Goal: Task Accomplishment & Management: Manage account settings

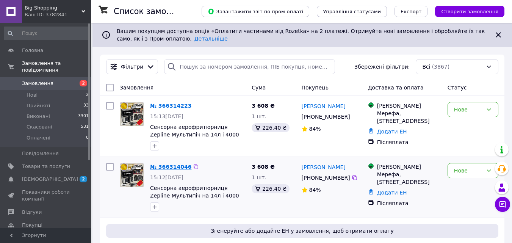
click at [161, 164] on link "№ 366314046" at bounding box center [170, 167] width 41 height 6
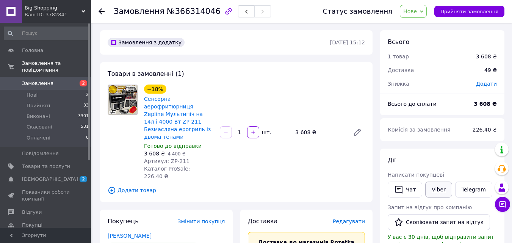
click at [441, 191] on link "Viber" at bounding box center [438, 190] width 27 height 16
click at [102, 13] on icon at bounding box center [102, 11] width 6 height 6
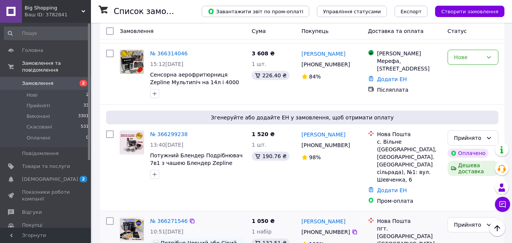
scroll to position [114, 0]
click at [186, 13] on div "Список замовлень" at bounding box center [150, 11] width 73 height 23
click at [57, 176] on span "[DEMOGRAPHIC_DATA]" at bounding box center [46, 179] width 48 height 7
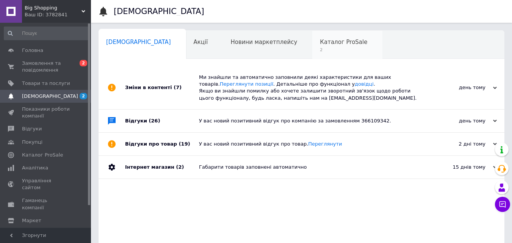
click at [320, 42] on span "Каталог ProSale" at bounding box center [343, 42] width 47 height 7
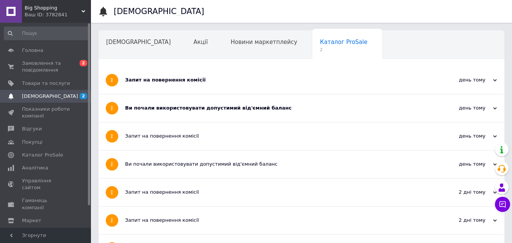
click at [251, 91] on div "Запит на повернення комісії" at bounding box center [273, 80] width 296 height 28
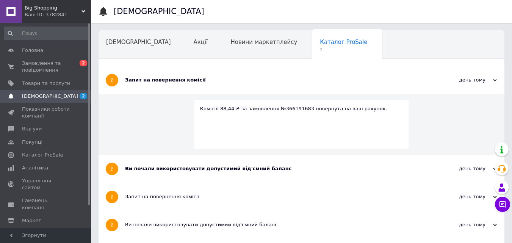
click at [226, 170] on div "Ви почали використовувати допустимий від'ємний баланс" at bounding box center [273, 168] width 296 height 7
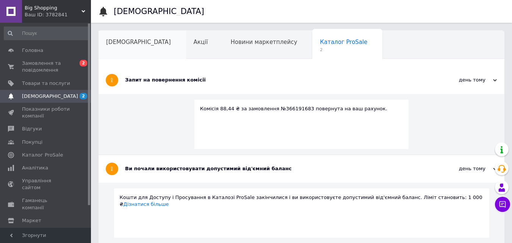
click at [125, 41] on span "[DEMOGRAPHIC_DATA]" at bounding box center [138, 42] width 65 height 7
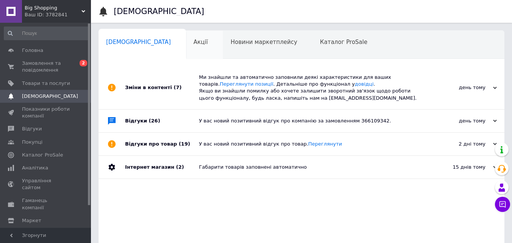
click at [186, 46] on div "Акції" at bounding box center [204, 45] width 37 height 29
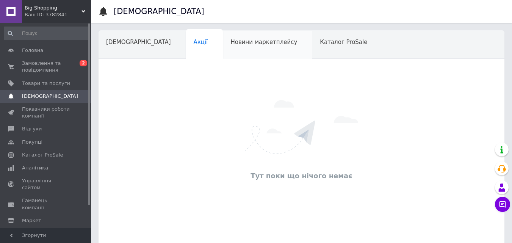
click at [240, 52] on div "Новини маркетплейсу" at bounding box center [267, 45] width 89 height 29
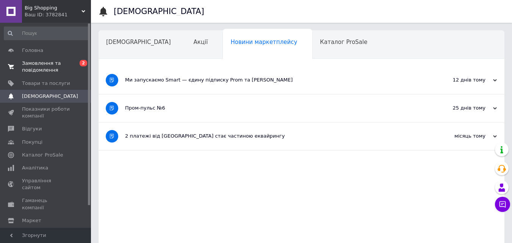
click at [63, 62] on span "Замовлення та повідомлення" at bounding box center [46, 67] width 48 height 14
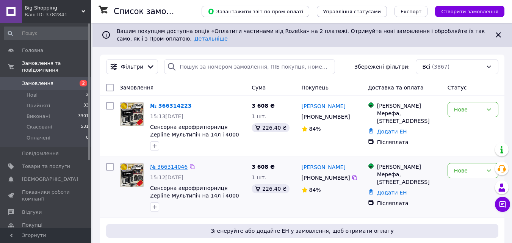
click at [159, 164] on link "№ 366314046" at bounding box center [169, 167] width 38 height 6
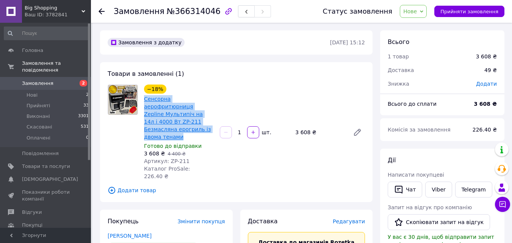
drag, startPoint x: 141, startPoint y: 99, endPoint x: 207, endPoint y: 122, distance: 70.0
click at [207, 122] on div "−18% Сенсорна аерофритюрниця Zepline Мультипіч на 14л і 4000 Вт ZP-211 Безмасля…" at bounding box center [179, 132] width 76 height 99
copy link "Сенсорна аерофритюрниця Zepline Мультипіч на 14л і 4000 Вт ZP-211 Безмасляна ер…"
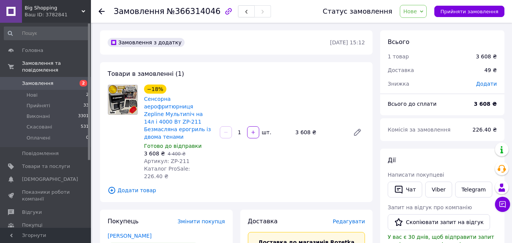
click at [102, 10] on icon at bounding box center [102, 11] width 6 height 6
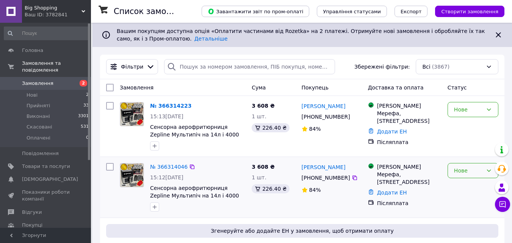
click at [468, 173] on div "Нове" at bounding box center [468, 170] width 29 height 8
click at [469, 185] on li "Прийнято" at bounding box center [473, 187] width 50 height 14
click at [472, 110] on div "Нове" at bounding box center [468, 109] width 29 height 8
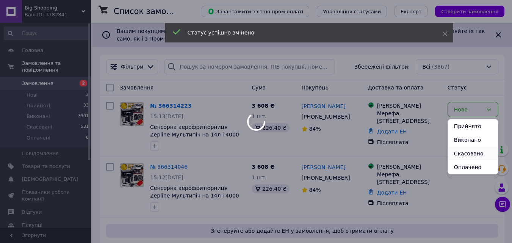
click at [473, 155] on li "Скасовано" at bounding box center [473, 154] width 50 height 14
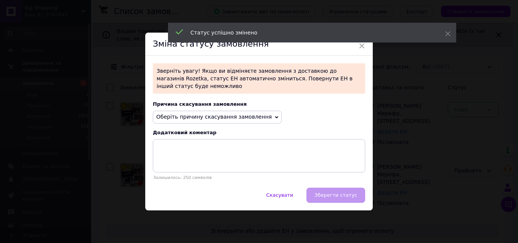
click at [254, 114] on span "Оберіть причину скасування замовлення" at bounding box center [214, 117] width 116 height 6
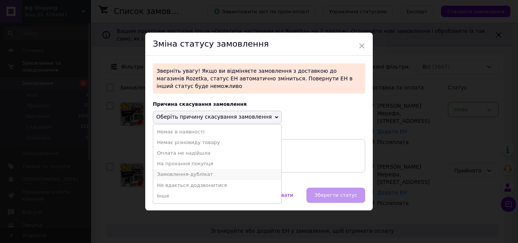
click at [212, 169] on li "Замовлення-дублікат" at bounding box center [217, 174] width 128 height 11
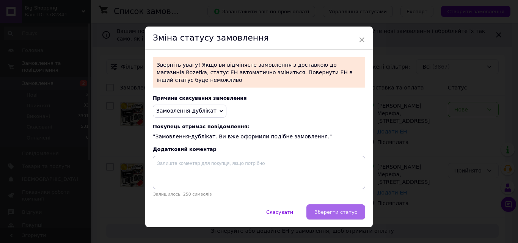
click at [335, 209] on span "Зберегти статус" at bounding box center [335, 212] width 43 height 6
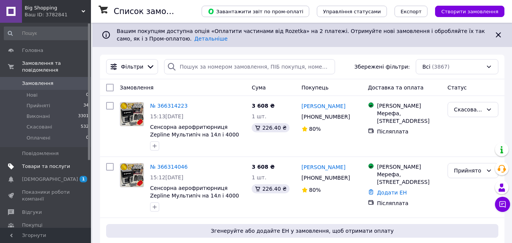
click at [57, 163] on span "Товари та послуги" at bounding box center [46, 166] width 48 height 7
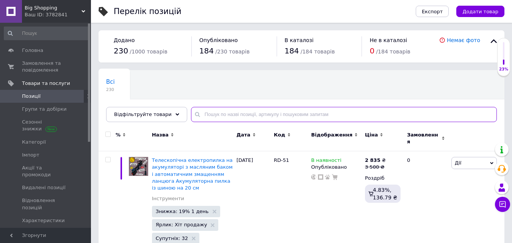
click at [364, 113] on input "text" at bounding box center [344, 114] width 306 height 15
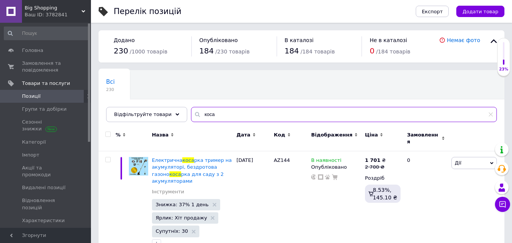
type input "коса"
click at [490, 114] on icon at bounding box center [491, 114] width 5 height 5
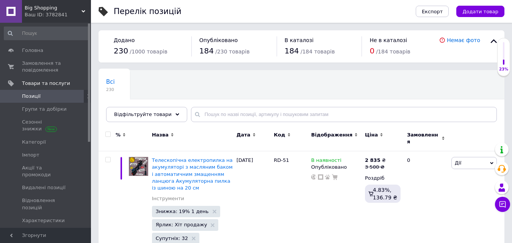
drag, startPoint x: 476, startPoint y: 11, endPoint x: 476, endPoint y: 17, distance: 6.5
click at [477, 11] on span "Додати товар" at bounding box center [480, 12] width 36 height 6
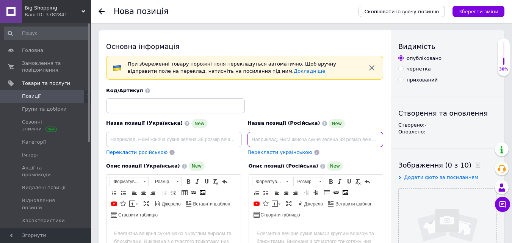
click at [279, 135] on input at bounding box center [316, 139] width 136 height 15
paste input "Керамический обогреватель настольный Air 1200W мини тепловентилятор, 2 режима"
click at [356, 139] on input "Керамический обогреватель настольный Air 1200W мини тепловентилятор, 2 режима" at bounding box center [316, 139] width 136 height 15
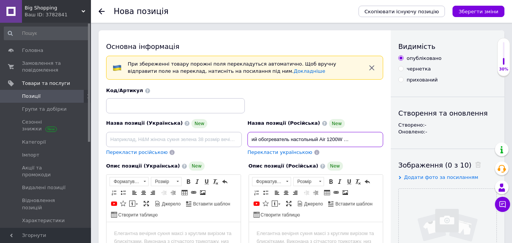
click at [373, 139] on input "Керамический обогреватель настольный Air 1200W мини тепловентилятор 2 режима" at bounding box center [316, 139] width 136 height 15
click at [368, 139] on input "Керамический обогреватель настольный Air 1200W мини тепловентилятор 2 режима" at bounding box center [316, 139] width 136 height 15
click at [340, 139] on input "Керамический обогреватель настольный Air 1200W мини тепловентилятор 2 режима" at bounding box center [316, 139] width 136 height 15
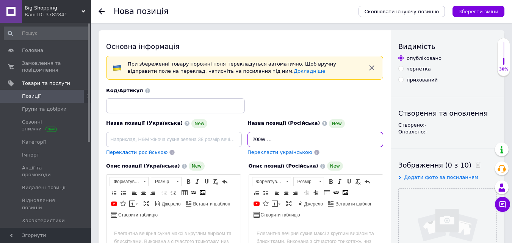
drag, startPoint x: 344, startPoint y: 141, endPoint x: 387, endPoint y: 149, distance: 43.9
drag, startPoint x: 314, startPoint y: 138, endPoint x: 360, endPoint y: 141, distance: 46.0
click at [373, 142] on input "Керамический обогреватель настольный Air 1200W Электрический мини тепловентилят…" at bounding box center [316, 139] width 136 height 15
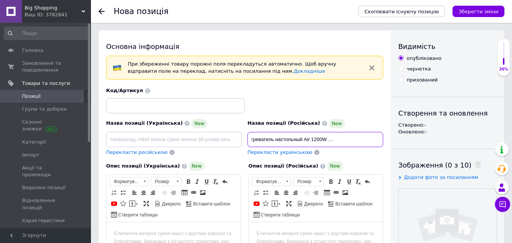
scroll to position [0, 50]
click at [360, 141] on input "Керамический обогреватель настольный Air 1200W Электрический мини тепловентилят…" at bounding box center [316, 139] width 136 height 15
click at [356, 141] on input "Керамический обогреватель настольный Air 1200W Электрический мини тепловентилят…" at bounding box center [316, 139] width 136 height 15
drag, startPoint x: 353, startPoint y: 135, endPoint x: 378, endPoint y: 140, distance: 25.1
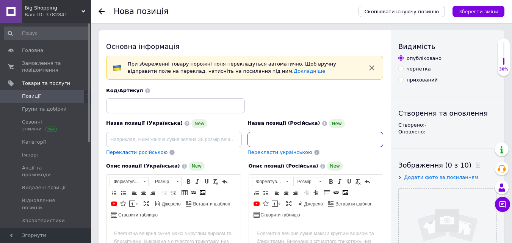
click at [378, 140] on input "Керамический обогреватель настольный Air 1200W Электрический портативный мини т…" at bounding box center [316, 139] width 136 height 15
drag, startPoint x: 340, startPoint y: 138, endPoint x: 400, endPoint y: 143, distance: 60.4
click at [321, 143] on input "Керамический обогреватель настольный Air 1200W Электрический портативный мини т…" at bounding box center [316, 139] width 136 height 15
drag, startPoint x: 283, startPoint y: 141, endPoint x: 257, endPoint y: 143, distance: 25.4
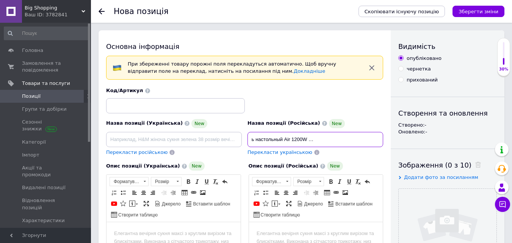
click at [257, 143] on input "Керамический обогреватель настольный Air 1200W Электрический портативный мини т…" at bounding box center [316, 139] width 136 height 15
click at [301, 139] on input "Керамический обогреватель настольный Air 1200W Электрический портативный мини т…" at bounding box center [316, 139] width 136 height 15
click at [293, 139] on input "Керамический обогреватель настольный Air 1200W Электрический портативный мини т…" at bounding box center [316, 139] width 136 height 15
click at [309, 139] on input "Керамический обогреватель настольный Air 1200W Электрический портативный мини т…" at bounding box center [316, 139] width 136 height 15
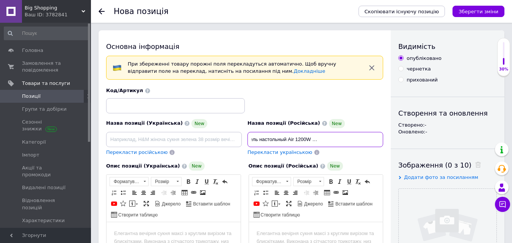
scroll to position [0, 135]
drag, startPoint x: 337, startPoint y: 141, endPoint x: 420, endPoint y: 142, distance: 82.6
click at [358, 141] on input "Керамический обогреватель настольный Air 1200W Электрический портативный мини т…" at bounding box center [316, 139] width 136 height 15
click at [355, 139] on input "Керамический обогреватель настольный Air 1200W Электрический портативный мини т…" at bounding box center [316, 139] width 136 height 15
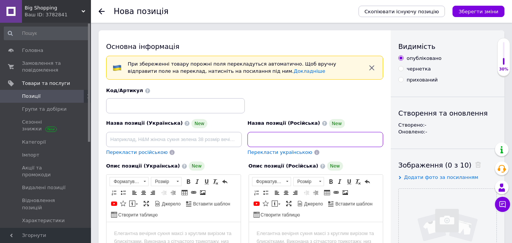
scroll to position [0, 135]
click at [356, 141] on input "Керамический обогреватель настольный Air 1200W Электрический портативный мини т…" at bounding box center [316, 139] width 136 height 15
drag, startPoint x: 366, startPoint y: 140, endPoint x: 372, endPoint y: 140, distance: 5.7
click at [372, 140] on input "Керамический обогреватель настольный Air 1200W Электрический портативный мини т…" at bounding box center [316, 139] width 136 height 15
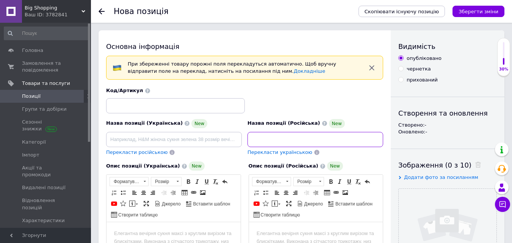
click at [338, 138] on input "Керамический обогреватель настольный Air 1200W Электрический портативный мини т…" at bounding box center [316, 139] width 136 height 15
drag, startPoint x: 373, startPoint y: 133, endPoint x: 396, endPoint y: 147, distance: 27.2
type input "Керамический обогреватель настольный Air 1200W Электрический портативный мини т…"
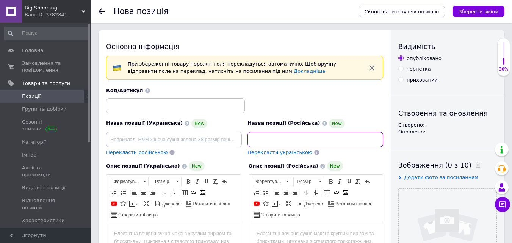
scroll to position [0, 0]
click at [182, 92] on div "Код/Артикул" at bounding box center [175, 90] width 139 height 7
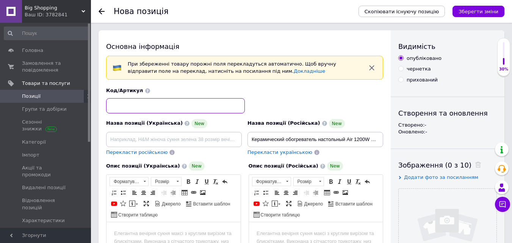
click at [177, 103] on input at bounding box center [175, 105] width 139 height 15
paste input "Керамический обогреватель"
type input "Керамический обогреватель"
drag, startPoint x: 186, startPoint y: 106, endPoint x: 102, endPoint y: 106, distance: 84.5
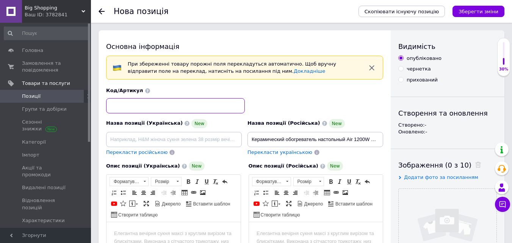
paste input "А 906"
click at [115, 106] on input "А 906" at bounding box center [175, 105] width 139 height 15
type input "А906"
click at [311, 228] on html at bounding box center [316, 233] width 134 height 23
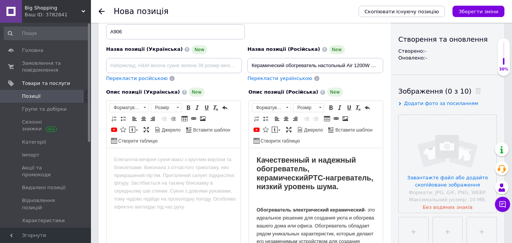
scroll to position [672, 0]
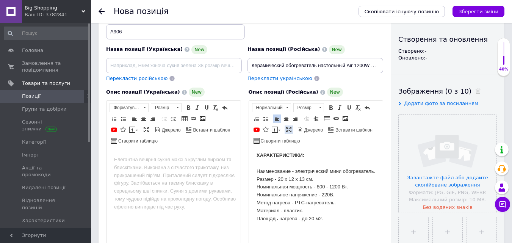
click at [289, 129] on span at bounding box center [289, 130] width 6 height 6
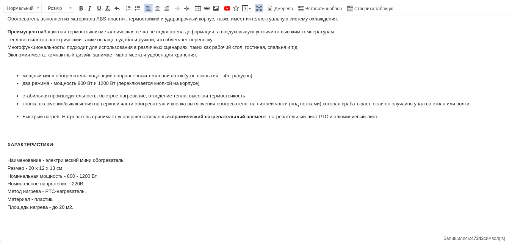
scroll to position [121, 0]
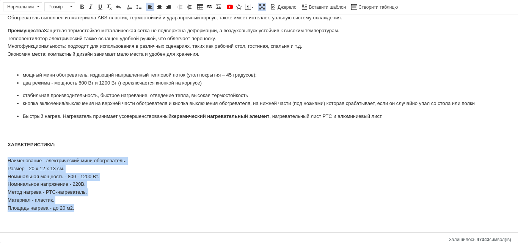
drag, startPoint x: 7, startPoint y: 160, endPoint x: 76, endPoint y: 207, distance: 84.0
click at [76, 207] on html "Качественный и надежный обогреватель, керамический PTC-нагреватель, низкий уров…" at bounding box center [259, 63] width 518 height 338
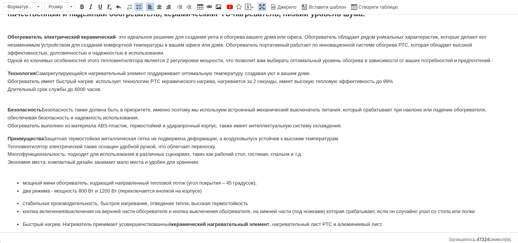
scroll to position [0, 0]
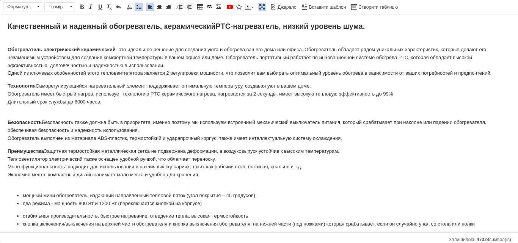
click at [261, 7] on span at bounding box center [262, 7] width 6 height 6
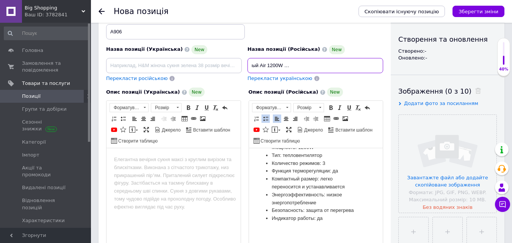
scroll to position [0, 105]
drag, startPoint x: 249, startPoint y: 64, endPoint x: 305, endPoint y: 80, distance: 58.2
click at [307, 83] on div "Назва позиції (Російська) New Керамический обогреватель настольный Air 1200W Эл…" at bounding box center [315, 63] width 141 height 43
click at [302, 72] on div "Назва позиції (Російська) New Керамический обогреватель настольный Air 1200W Эл…" at bounding box center [315, 63] width 141 height 43
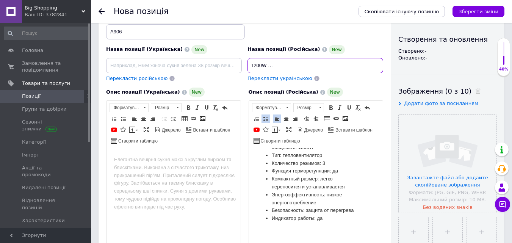
scroll to position [0, 127]
drag, startPoint x: 255, startPoint y: 66, endPoint x: 281, endPoint y: 65, distance: 26.2
click at [281, 65] on input "Керамический обогреватель настольный Air 1200W Электрический портативный мини т…" at bounding box center [316, 65] width 136 height 15
click at [289, 129] on span at bounding box center [289, 130] width 6 height 6
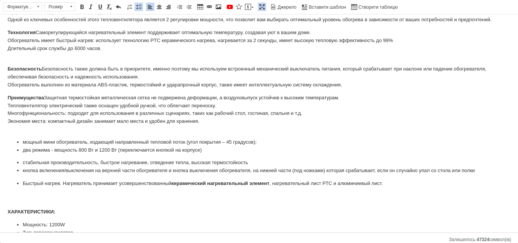
scroll to position [0, 0]
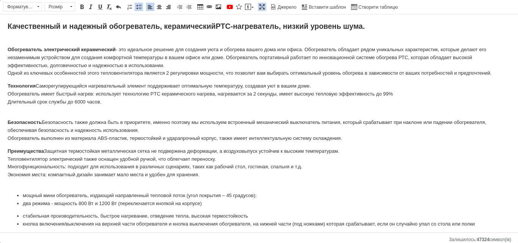
click at [206, 27] on strong "Качественный и надежный обогреватель, керамический" at bounding box center [112, 26] width 208 height 8
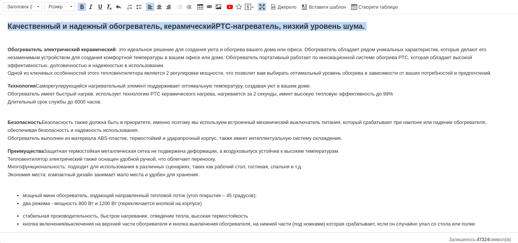
click at [206, 27] on strong "Качественный и надежный обогреватель, керамический" at bounding box center [112, 26] width 208 height 8
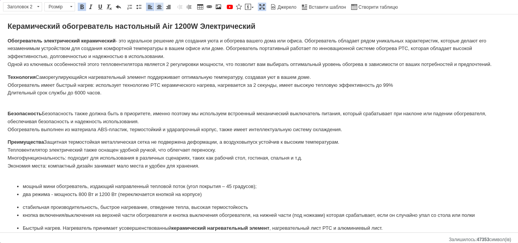
click at [160, 6] on span at bounding box center [159, 7] width 6 height 6
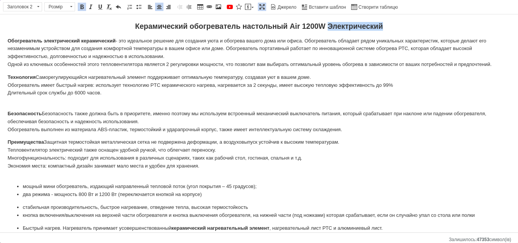
drag, startPoint x: 378, startPoint y: 29, endPoint x: 326, endPoint y: 23, distance: 52.7
click at [326, 23] on strong "Керамический обогреватель настольный Air 1200W Электрический" at bounding box center [259, 26] width 248 height 8
click at [214, 29] on strong "Керамический обогреватель настольный Air 1200W" at bounding box center [259, 26] width 192 height 8
click at [186, 24] on strong "Керамический Электрический обогреватель настольный Air 1200W" at bounding box center [259, 26] width 246 height 8
click at [362, 25] on strong "Керамический электрический обогреватель настольный Air 1200W" at bounding box center [259, 26] width 244 height 8
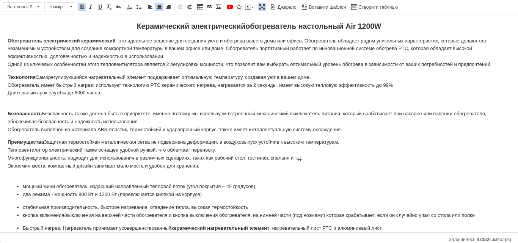
click at [362, 25] on strong "Керамический электрический обогреватель настольный Air 1200W" at bounding box center [259, 26] width 244 height 8
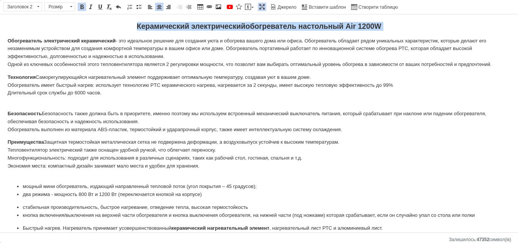
click at [362, 25] on strong "Керамический электрический обогреватель настольный Air 1200W" at bounding box center [259, 26] width 244 height 8
click at [382, 28] on h2 "Керамический электрический обогреватель настольный Air 1200W" at bounding box center [259, 26] width 503 height 9
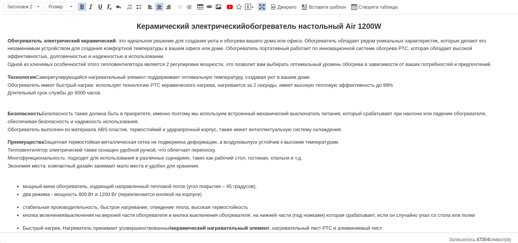
click at [378, 23] on strong "Керамический электрический обогреватель настольный Air 1200W" at bounding box center [259, 26] width 244 height 8
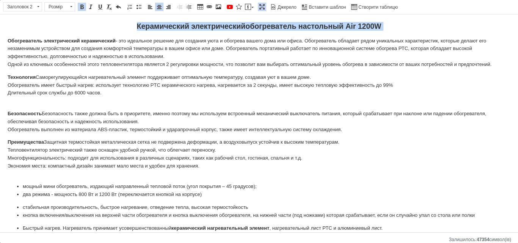
click at [378, 23] on strong "Керамический электрический обогреватель настольный Air 1200W" at bounding box center [259, 26] width 244 height 8
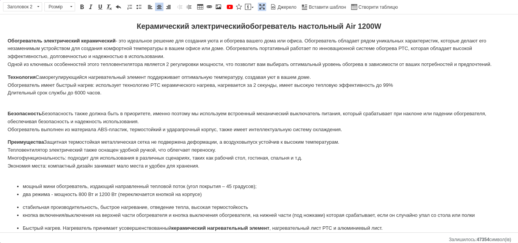
click at [359, 25] on strong "Керамический электрический обогреватель настольный Air 1200W" at bounding box center [259, 26] width 244 height 8
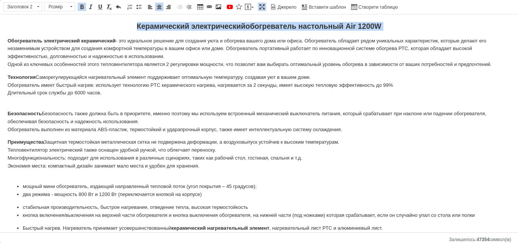
click at [359, 25] on strong "Керамический электрический обогреватель настольный Air 1200W" at bounding box center [259, 26] width 244 height 8
click at [257, 26] on strong "Керамический электрический обогреватель настольный Air 1200W" at bounding box center [259, 26] width 244 height 8
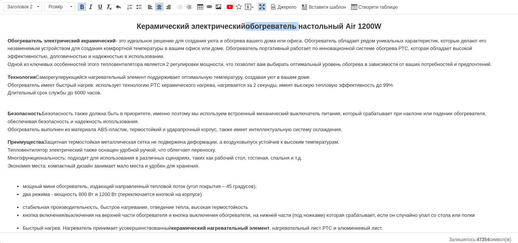
drag, startPoint x: 257, startPoint y: 26, endPoint x: 374, endPoint y: 29, distance: 117.9
click at [257, 27] on strong "Керамический электрический обогреватель настольный Air 1200W" at bounding box center [259, 26] width 244 height 8
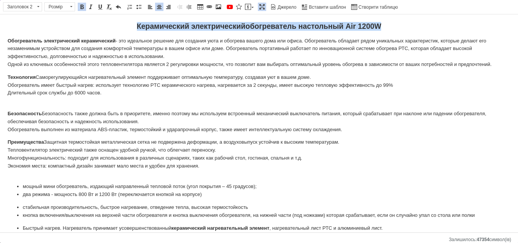
drag, startPoint x: 376, startPoint y: 27, endPoint x: 134, endPoint y: 28, distance: 242.6
click at [137, 28] on strong "Керамический электрический обогреватель настольный Air 1200W" at bounding box center [259, 26] width 244 height 8
click at [100, 5] on span at bounding box center [100, 7] width 6 height 6
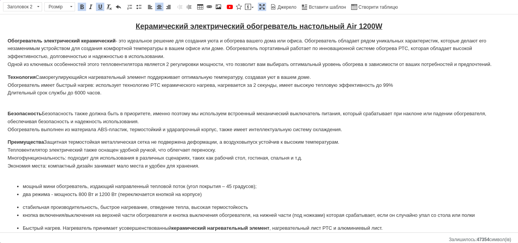
click at [399, 24] on h2 "Керамический электрический обогреватель настольный Air 1200W" at bounding box center [259, 26] width 503 height 9
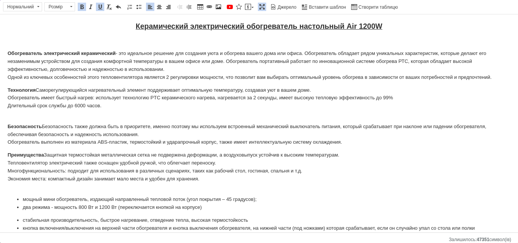
click at [244, 41] on p "Редактор, 0C23FA6A-4927-4401-B4B4-0ACB1EE61B84" at bounding box center [259, 41] width 503 height 8
click at [159, 5] on span at bounding box center [159, 7] width 6 height 6
click at [216, 7] on span at bounding box center [218, 7] width 6 height 6
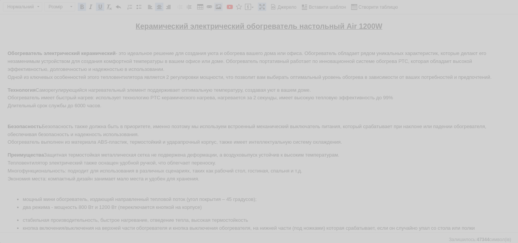
select select
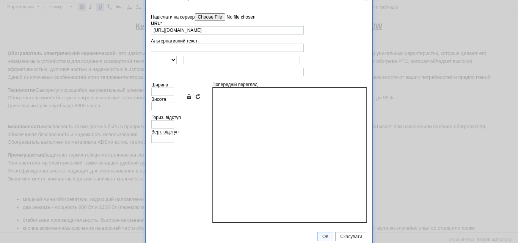
scroll to position [13, 0]
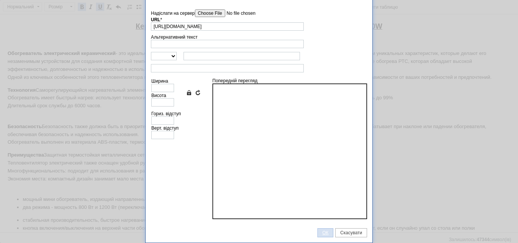
type input "[URL][DOMAIN_NAME]"
type input "640"
type input "292"
click at [322, 233] on span "ОК" at bounding box center [325, 232] width 15 height 5
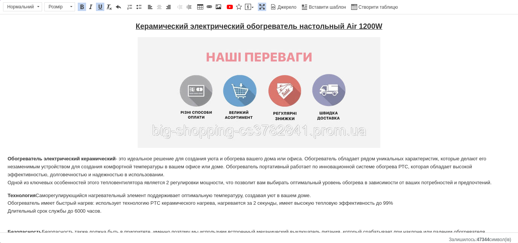
click at [310, 110] on img "Редактор, 0C23FA6A-4927-4401-B4B4-0ACB1EE61B84" at bounding box center [259, 92] width 243 height 111
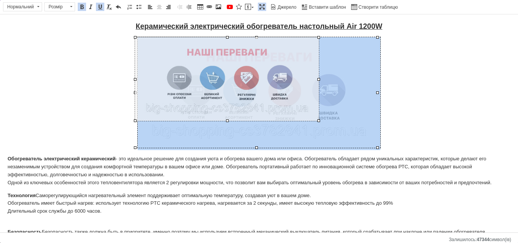
drag, startPoint x: 376, startPoint y: 147, endPoint x: 318, endPoint y: 110, distance: 69.3
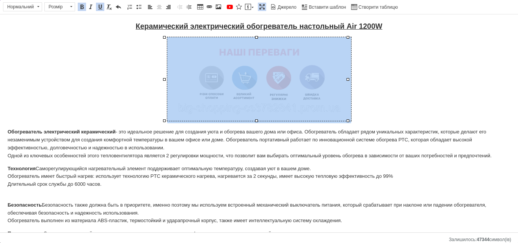
click at [95, 84] on p "​​​​​​​" at bounding box center [259, 80] width 503 height 86
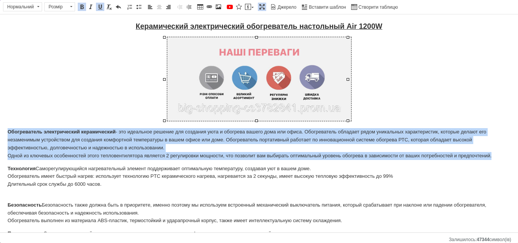
drag, startPoint x: 8, startPoint y: 131, endPoint x: 498, endPoint y: 155, distance: 490.3
click at [498, 155] on p "Обогреватель электрический керамический - это идеальное решение для создания ую…" at bounding box center [259, 143] width 503 height 31
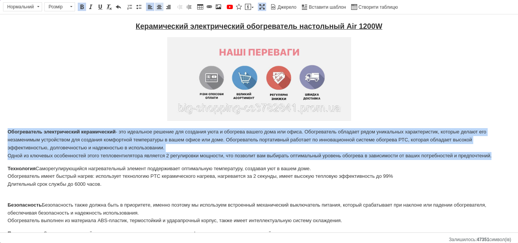
click at [158, 5] on span at bounding box center [159, 7] width 6 height 6
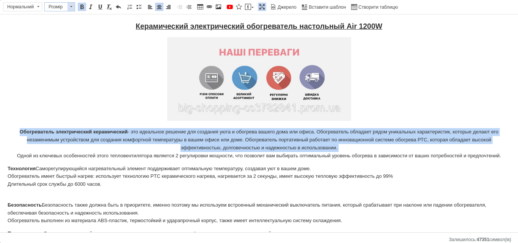
click at [52, 5] on span "Розмір" at bounding box center [56, 7] width 23 height 8
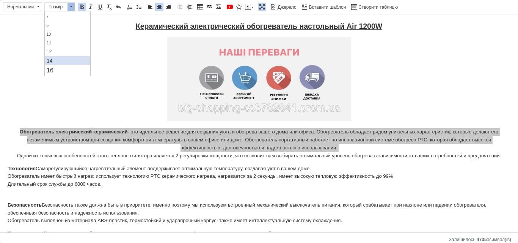
scroll to position [38, 0]
click at [58, 51] on link "16" at bounding box center [67, 52] width 45 height 10
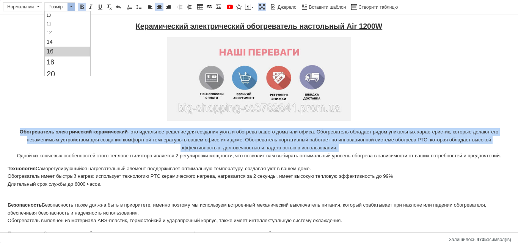
scroll to position [0, 0]
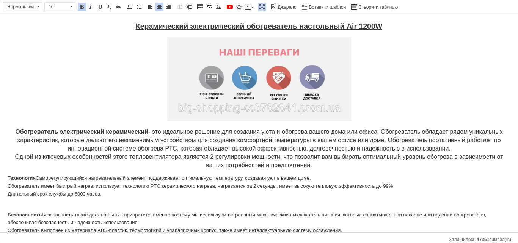
click at [149, 119] on p "Редактор, 0C23FA6A-4927-4401-B4B4-0ACB1EE61B84" at bounding box center [259, 80] width 503 height 86
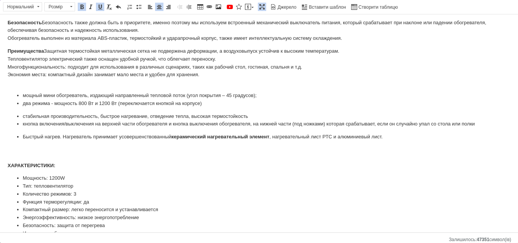
scroll to position [218, 0]
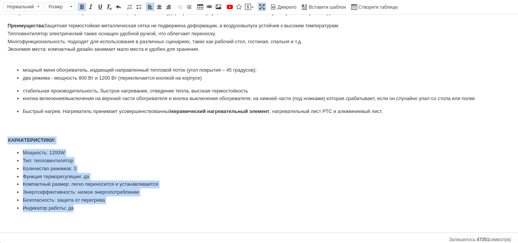
drag, startPoint x: 7, startPoint y: 139, endPoint x: 77, endPoint y: 206, distance: 97.3
click at [77, 206] on html "Керамический электрический обогреватель настольный Air 1200W Обогреватель элект…" at bounding box center [259, 15] width 518 height 436
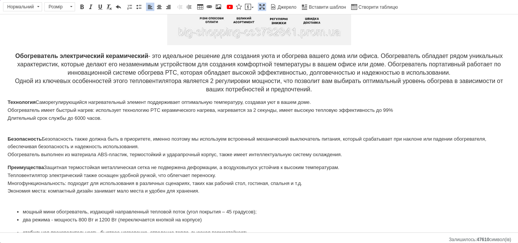
scroll to position [66, 0]
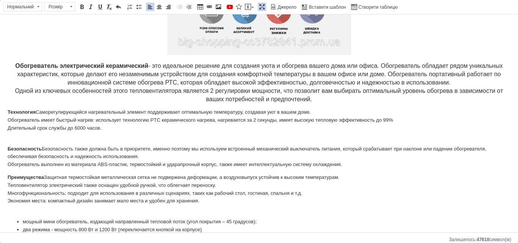
click at [345, 100] on p "Обогреватель электрический керамический - это идеальное решение для создания ую…" at bounding box center [259, 82] width 503 height 41
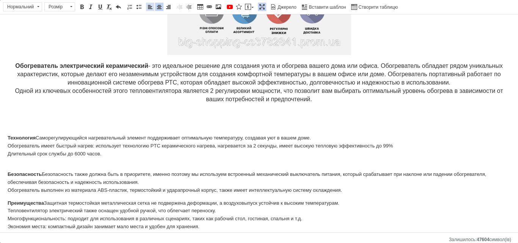
click at [152, 4] on span at bounding box center [150, 7] width 6 height 6
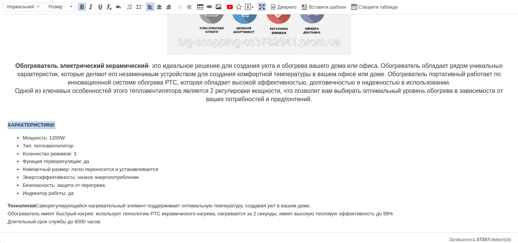
drag, startPoint x: 7, startPoint y: 124, endPoint x: 57, endPoint y: 124, distance: 49.7
click at [57, 124] on html "Керамический электрический обогреватель настольный Air 1200W Обогреватель элект…" at bounding box center [259, 174] width 518 height 453
click at [25, 9] on span "Нормальний" at bounding box center [18, 7] width 31 height 8
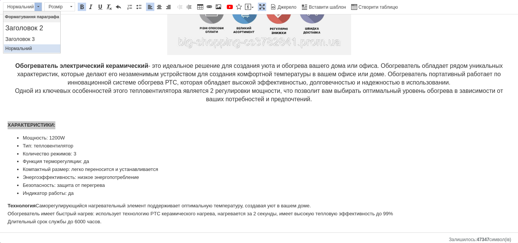
click at [25, 46] on p "Нормальний" at bounding box center [31, 48] width 53 height 5
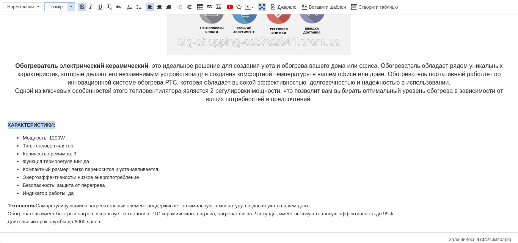
click at [69, 8] on span at bounding box center [70, 7] width 7 height 8
click at [60, 72] on link "20" at bounding box center [67, 74] width 45 height 12
click at [100, 8] on span at bounding box center [100, 7] width 6 height 6
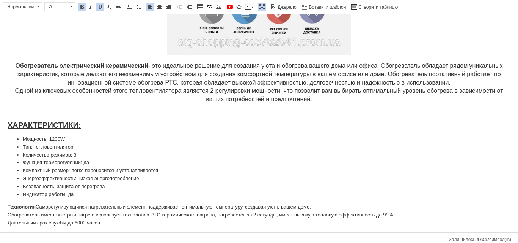
click at [52, 132] on body "Керамический электрический обогреватель настольный Air 1200W Обогреватель элект…" at bounding box center [259, 175] width 503 height 439
click at [10, 125] on strong "ХАРАКТЕРИСТИКИ:" at bounding box center [45, 125] width 74 height 8
click at [8, 124] on strong "ХАРАКТЕРИСТИКИ:" at bounding box center [45, 125] width 74 height 8
drag, startPoint x: 16, startPoint y: 126, endPoint x: 6, endPoint y: 126, distance: 9.5
click at [6, 126] on html "Керамический электрический обогреватель настольный Air 1200W Обогреватель элект…" at bounding box center [259, 175] width 518 height 454
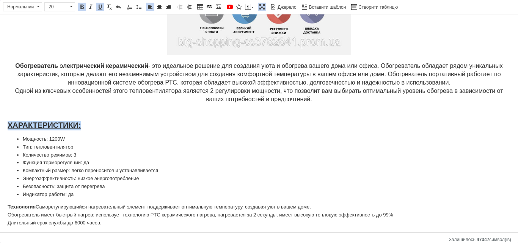
drag, startPoint x: 9, startPoint y: 125, endPoint x: 81, endPoint y: 123, distance: 72.0
click at [81, 123] on strong "ХАРАКТЕРИСТИКИ:" at bounding box center [45, 125] width 74 height 8
click at [100, 7] on span at bounding box center [100, 7] width 6 height 6
click at [8, 126] on strong "ХАРАКТЕРИСТИКИ:" at bounding box center [45, 125] width 74 height 8
drag, startPoint x: 17, startPoint y: 124, endPoint x: 90, endPoint y: 122, distance: 72.4
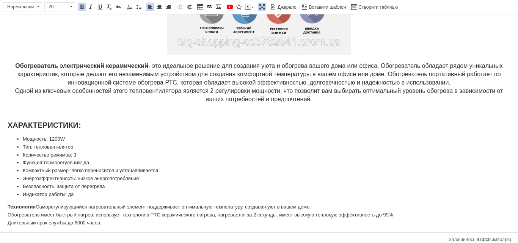
click at [90, 122] on p "ХАРАКТЕРИСТИКИ:" at bounding box center [259, 125] width 503 height 9
click at [62, 5] on span "20" at bounding box center [56, 7] width 23 height 8
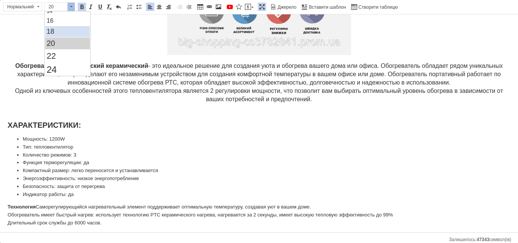
click at [61, 32] on link "18" at bounding box center [67, 31] width 45 height 11
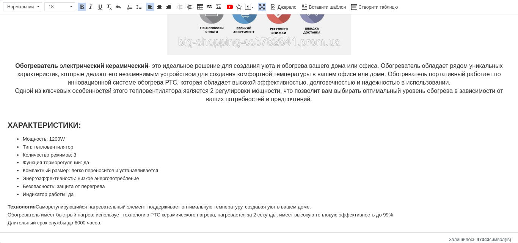
scroll to position [0, 0]
click at [99, 5] on span at bounding box center [100, 7] width 6 height 6
click at [66, 120] on body "Керамический электрический обогреватель настольный Air 1200W Обогреватель элект…" at bounding box center [259, 175] width 503 height 439
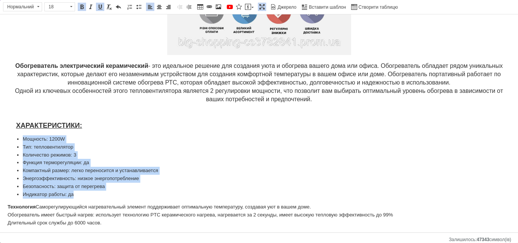
drag, startPoint x: 23, startPoint y: 139, endPoint x: 92, endPoint y: 194, distance: 88.0
click at [92, 194] on ul "Мощность: 1200W Тип: тепловентилятор Количество режимов: 3 Функция терморегуляц…" at bounding box center [259, 166] width 503 height 63
click at [66, 7] on span "Розмір" at bounding box center [56, 7] width 23 height 8
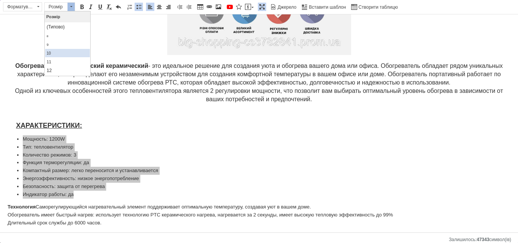
scroll to position [38, 0]
click at [60, 51] on link "16" at bounding box center [67, 52] width 45 height 10
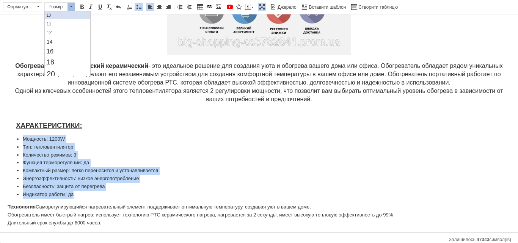
scroll to position [0, 0]
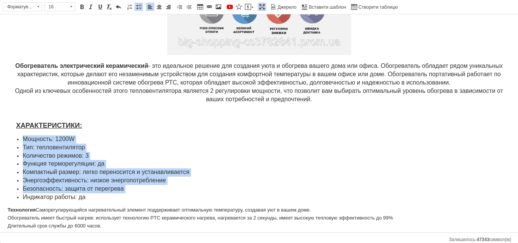
click at [86, 138] on li "Мощность: 1200W" at bounding box center [259, 139] width 472 height 8
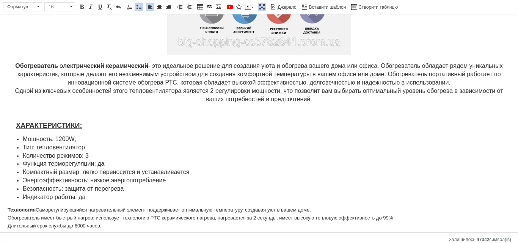
click at [93, 147] on li "Тип: тепловентилятор" at bounding box center [259, 148] width 472 height 8
click at [94, 156] on li "Количество режимов: 3" at bounding box center [259, 156] width 472 height 8
click at [103, 161] on span "Функция терморегуляции: да" at bounding box center [64, 163] width 82 height 6
click at [105, 161] on li "Функция терморегуляции: да" at bounding box center [259, 164] width 472 height 8
click at [195, 172] on li "Компактный размер: легко переносится и устанавливается" at bounding box center [259, 172] width 472 height 8
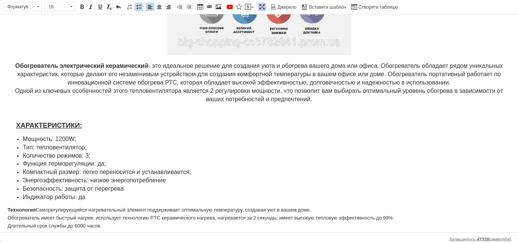
click at [175, 183] on li "Энергоэффективность: низкое энергопотребление" at bounding box center [259, 181] width 472 height 8
click at [133, 194] on li "Индикатор работы: да" at bounding box center [259, 197] width 472 height 8
click at [125, 189] on li "Безопасность: защита от перегрева" at bounding box center [259, 189] width 472 height 8
click at [99, 196] on li "Индикатор работы: да" at bounding box center [259, 197] width 472 height 8
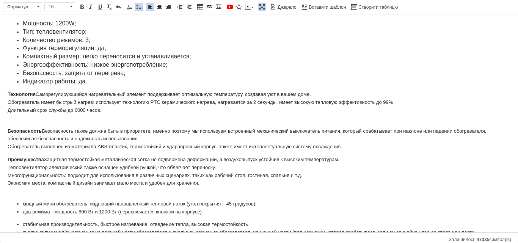
scroll to position [164, 0]
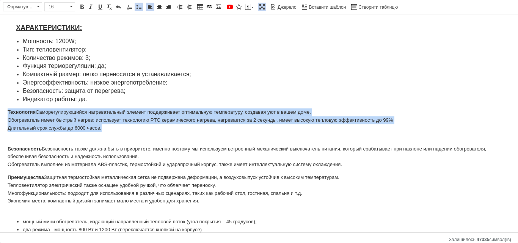
drag, startPoint x: 8, startPoint y: 110, endPoint x: 102, endPoint y: 132, distance: 96.5
click at [102, 132] on p "Технология Саморегулирующийся нагревательный элемент поддерживает оптимальную т…" at bounding box center [259, 123] width 503 height 31
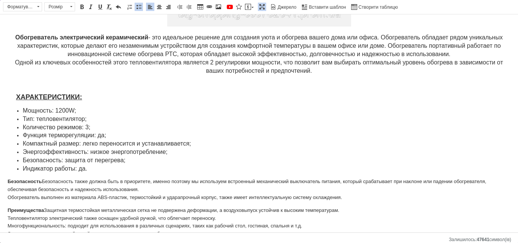
scroll to position [88, 0]
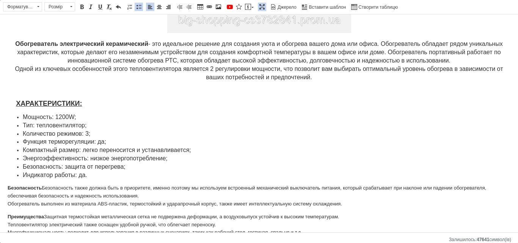
click at [122, 92] on p "Редактор, 0C23FA6A-4927-4401-B4B4-0ACB1EE61B84" at bounding box center [259, 90] width 503 height 8
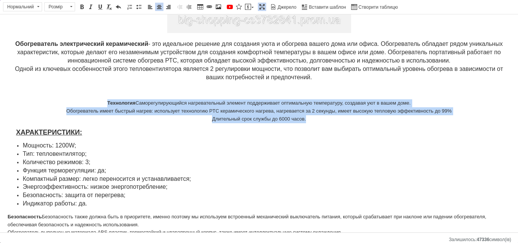
drag, startPoint x: 103, startPoint y: 102, endPoint x: 312, endPoint y: 119, distance: 209.6
click at [312, 119] on p "Технология Саморегулирующийся нагревательный элемент поддерживает оптимальную т…" at bounding box center [259, 111] width 503 height 24
click at [58, 8] on span "Розмір" at bounding box center [56, 7] width 23 height 8
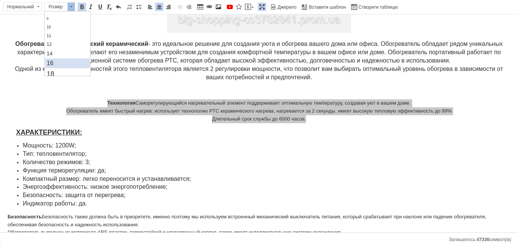
scroll to position [38, 0]
click at [53, 53] on link "16" at bounding box center [67, 52] width 45 height 10
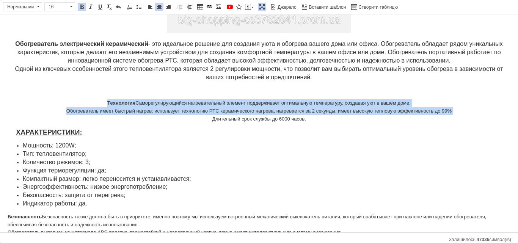
scroll to position [0, 0]
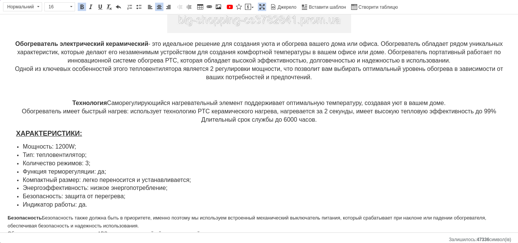
click at [152, 99] on p "Технология Саморегулирующийся нагревательный элемент поддерживает оптимальную т…" at bounding box center [259, 111] width 503 height 25
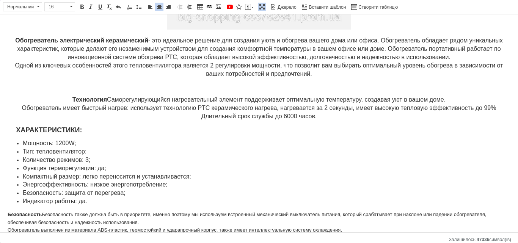
scroll to position [88, 0]
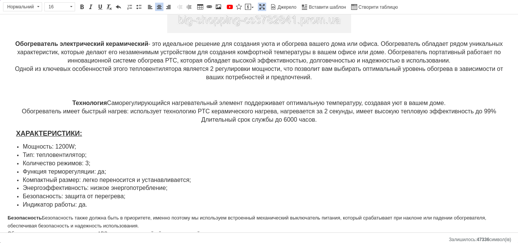
click at [231, 97] on body "Керамический электрический обогреватель настольный Air 1200W Обогреватель элект…" at bounding box center [259, 152] width 503 height 436
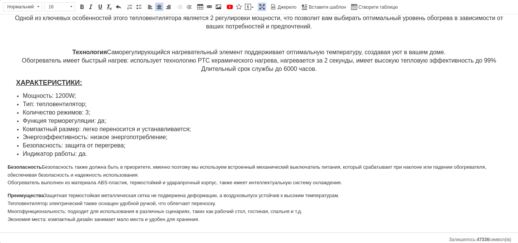
scroll to position [164, 0]
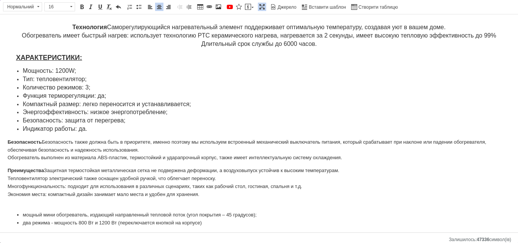
click at [316, 46] on p "Технология Саморегулирующийся нагревательный элемент поддерживает оптимальную т…" at bounding box center [259, 36] width 503 height 25
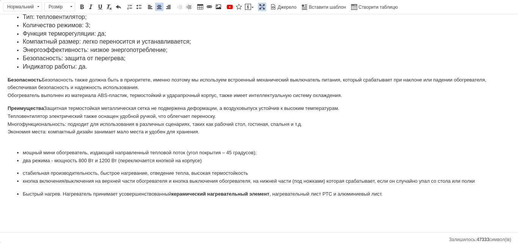
scroll to position [240, 0]
click at [106, 64] on li "Индикатор работы: да." at bounding box center [259, 66] width 472 height 8
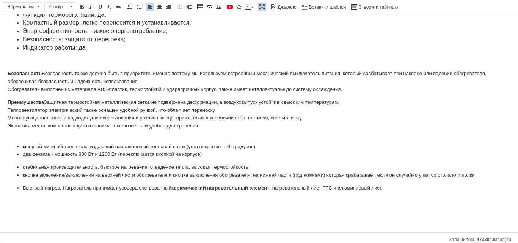
scroll to position [259, 0]
click at [11, 135] on p "Преимущества Защитная термостойкая металлическая сетка не подвержена деформации…" at bounding box center [259, 117] width 503 height 39
click at [20, 136] on p "Преимущества Защитная термостойкая металлическая сетка не подвержена деформации…" at bounding box center [259, 117] width 503 height 39
drag, startPoint x: 6, startPoint y: 132, endPoint x: 42, endPoint y: 135, distance: 35.7
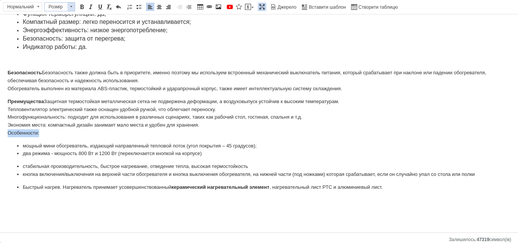
click at [69, 5] on span at bounding box center [70, 7] width 7 height 8
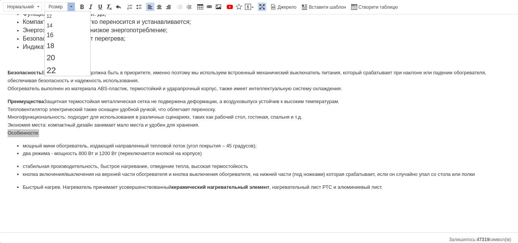
scroll to position [76, 0]
click at [65, 38] on link "20" at bounding box center [67, 36] width 45 height 12
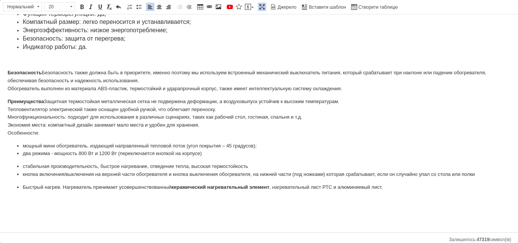
scroll to position [0, 0]
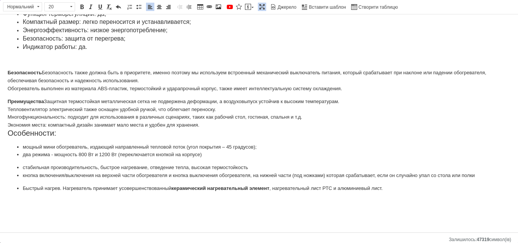
click at [220, 127] on p "Преимущества Защитная термостойкая металлическая сетка не подвержена деформации…" at bounding box center [259, 118] width 503 height 41
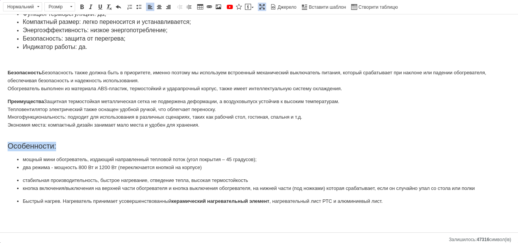
drag, startPoint x: 9, startPoint y: 146, endPoint x: 76, endPoint y: 147, distance: 67.5
click at [76, 147] on p "Особенности:" at bounding box center [259, 142] width 503 height 17
click at [8, 147] on span "Особенности:" at bounding box center [32, 146] width 49 height 8
drag, startPoint x: 17, startPoint y: 147, endPoint x: 64, endPoint y: 150, distance: 46.8
click at [64, 150] on p "Особенности:" at bounding box center [259, 142] width 503 height 17
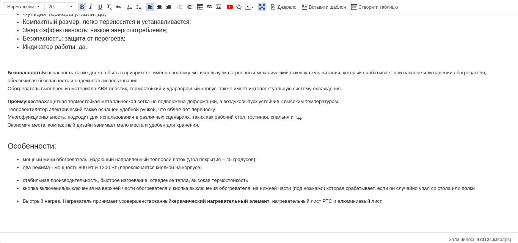
click at [82, 8] on span at bounding box center [82, 7] width 6 height 6
click at [99, 8] on span at bounding box center [100, 7] width 6 height 6
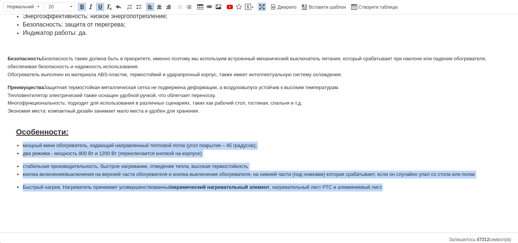
drag, startPoint x: 19, startPoint y: 146, endPoint x: 208, endPoint y: 61, distance: 207.5
click at [64, 8] on span "Розмір" at bounding box center [56, 7] width 23 height 8
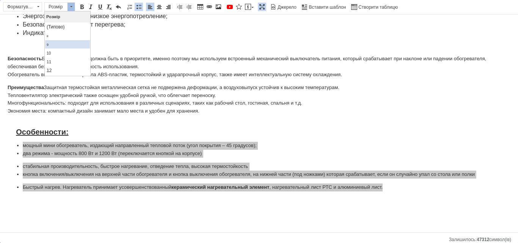
scroll to position [38, 0]
click at [59, 52] on link "16" at bounding box center [67, 52] width 45 height 10
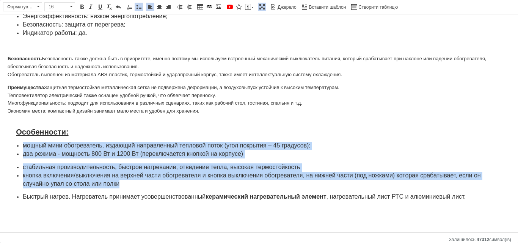
scroll to position [0, 0]
click at [202, 165] on span "стабильная производительность, быстрое нагревание, отведение тепла, высокая тер…" at bounding box center [161, 167] width 277 height 6
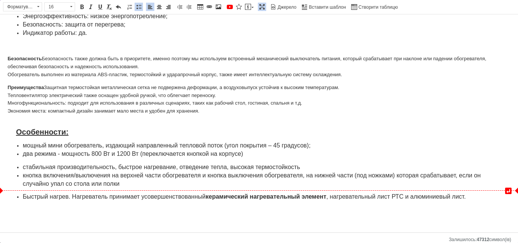
click at [166, 187] on li "кнопка включения/выключения на верхней части обогревателя и кнопка выключения о…" at bounding box center [259, 180] width 472 height 17
click at [246, 157] on li "два режима - мощность 800 Вт и 1200 Вт (переключается кнопкой на корпусе)" at bounding box center [259, 154] width 472 height 8
click at [303, 165] on li "стабильная производительность, быстрое нагревание, отведение тепла, высокая тер…" at bounding box center [259, 167] width 472 height 8
click at [133, 185] on li "кнопка включения/выключения на верхней части обогревателя и кнопка выключения о…" at bounding box center [259, 180] width 472 height 17
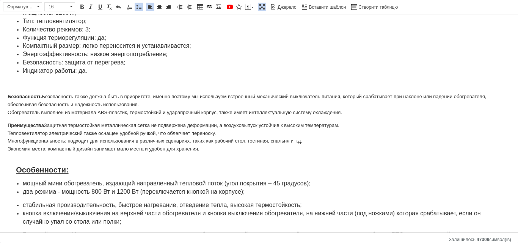
scroll to position [197, 0]
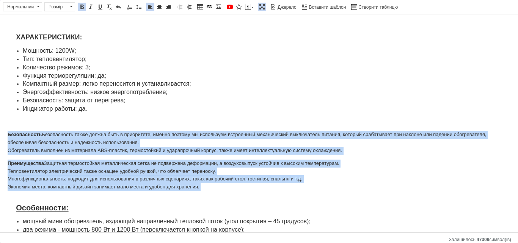
drag, startPoint x: 6, startPoint y: 133, endPoint x: 291, endPoint y: 187, distance: 289.3
click at [298, 203] on html "Керамический электрический обогреватель настольный Air 1200W Обогреватель элект…" at bounding box center [259, 68] width 518 height 501
click at [51, 128] on body "Керамический электрический обогреватель настольный Air 1200W Обогреватель элект…" at bounding box center [259, 68] width 503 height 486
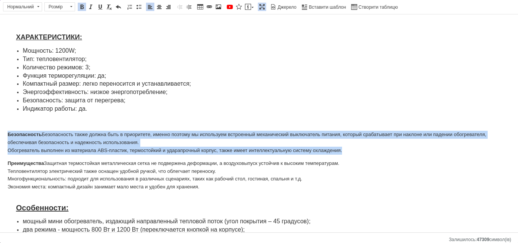
drag, startPoint x: 7, startPoint y: 132, endPoint x: 345, endPoint y: 151, distance: 337.9
click at [345, 151] on html "Керамический электрический обогреватель настольный Air 1200W Обогреватель элект…" at bounding box center [259, 68] width 518 height 501
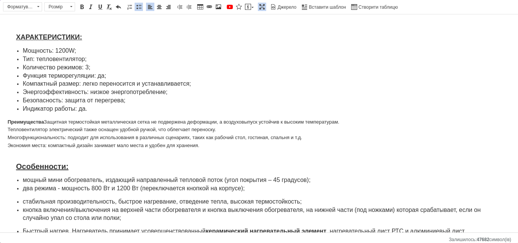
click at [9, 119] on strong "Преимущества" at bounding box center [26, 122] width 36 height 6
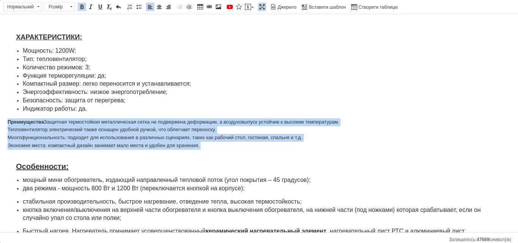
drag, startPoint x: 6, startPoint y: 119, endPoint x: 230, endPoint y: 162, distance: 227.6
click at [230, 162] on html "Керамический электрический обогреватель настольный Air 1200W Обогреватель элект…" at bounding box center [259, 47] width 518 height 459
click at [231, 159] on p "Особенности:" at bounding box center [259, 163] width 503 height 17
drag, startPoint x: 8, startPoint y: 119, endPoint x: 200, endPoint y: 144, distance: 193.4
click at [200, 144] on p "Преимущества Защитная термостойкая металлическая сетка не подвержена деформации…" at bounding box center [259, 133] width 503 height 31
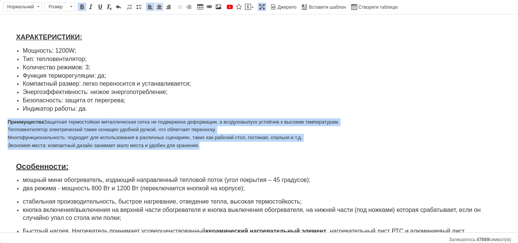
click at [161, 8] on span at bounding box center [159, 7] width 6 height 6
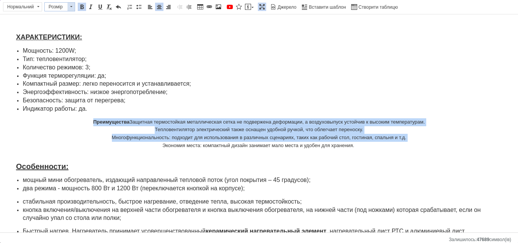
click at [54, 6] on span "Розмір" at bounding box center [56, 7] width 23 height 8
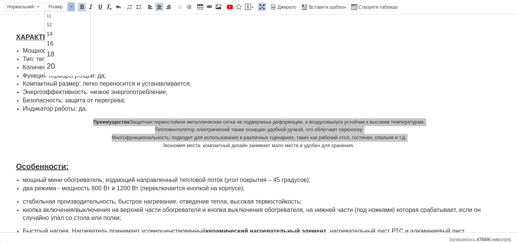
scroll to position [76, 0]
click at [62, 17] on link "16" at bounding box center [67, 14] width 45 height 10
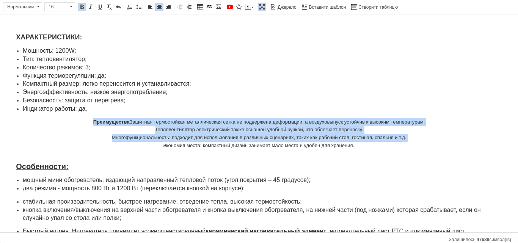
scroll to position [0, 0]
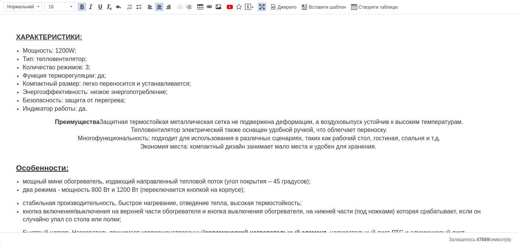
click at [146, 138] on span "Преимущества Защитная термостойкая металлическая сетка не подвержена деформации…" at bounding box center [259, 134] width 408 height 31
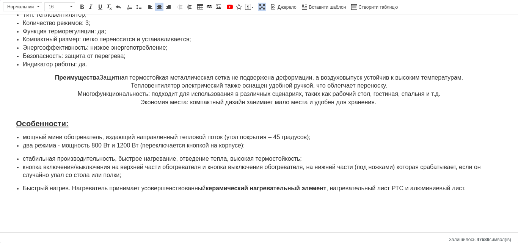
scroll to position [243, 0]
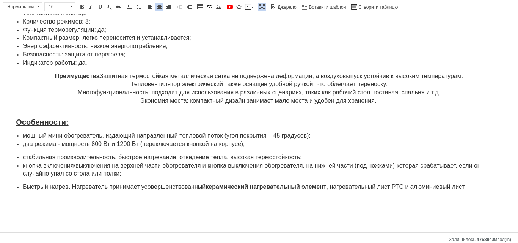
click at [179, 207] on p "Редактор, 0C23FA6A-4927-4401-B4B4-0ACB1EE61B84" at bounding box center [259, 204] width 503 height 16
click at [165, 199] on p "Редактор, 0C23FA6A-4927-4401-B4B4-0ACB1EE61B84" at bounding box center [259, 204] width 503 height 16
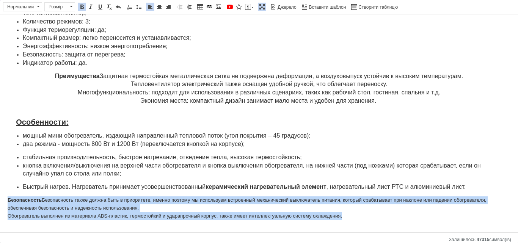
drag, startPoint x: 7, startPoint y: 201, endPoint x: 342, endPoint y: 185, distance: 335.0
click at [348, 216] on html "Керамический электрический обогреватель настольный Air 1200W Обогреватель элект…" at bounding box center [259, 6] width 518 height 469
click at [161, 6] on span at bounding box center [159, 7] width 6 height 6
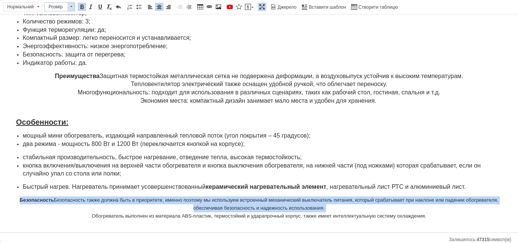
click at [46, 7] on span "Розмір" at bounding box center [56, 7] width 23 height 8
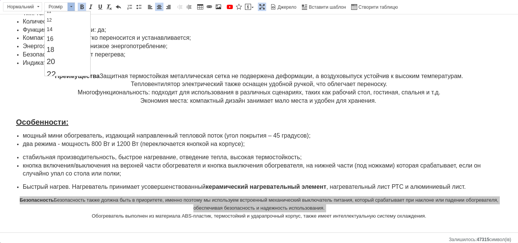
scroll to position [76, 0]
click at [66, 18] on link "16" at bounding box center [67, 14] width 45 height 10
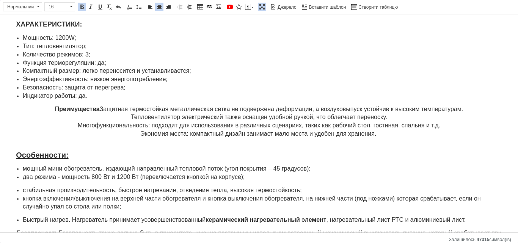
scroll to position [252, 0]
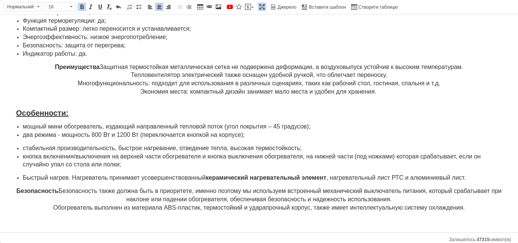
click at [470, 207] on p "Безопасность Безопасность также должна быть в приоритете, именно поэтому мы исп…" at bounding box center [259, 199] width 503 height 25
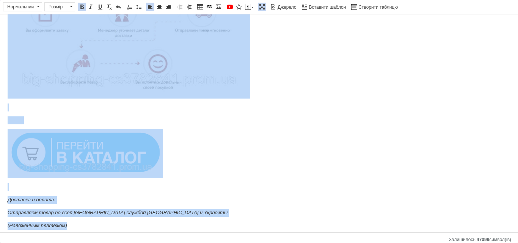
scroll to position [556, 0]
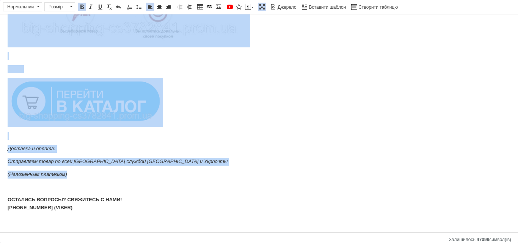
drag, startPoint x: 6, startPoint y: 128, endPoint x: 149, endPoint y: 205, distance: 162.1
click at [161, 9] on span at bounding box center [159, 7] width 6 height 6
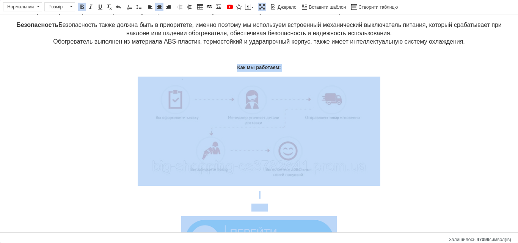
scroll to position [404, 0]
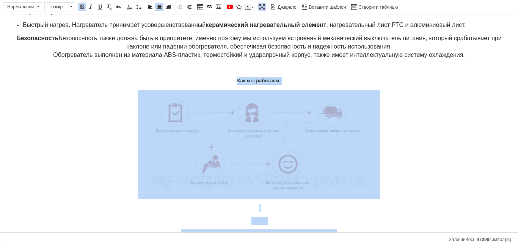
click at [231, 78] on p "Как мы работаем:" at bounding box center [259, 81] width 503 height 8
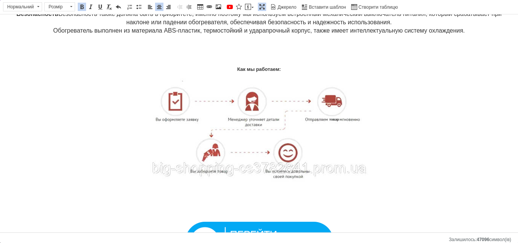
scroll to position [442, 0]
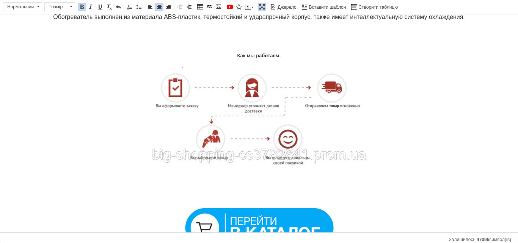
drag, startPoint x: 231, startPoint y: 52, endPoint x: 278, endPoint y: 57, distance: 47.3
click at [72, 8] on span at bounding box center [70, 7] width 7 height 8
click at [57, 75] on link "20" at bounding box center [67, 74] width 45 height 12
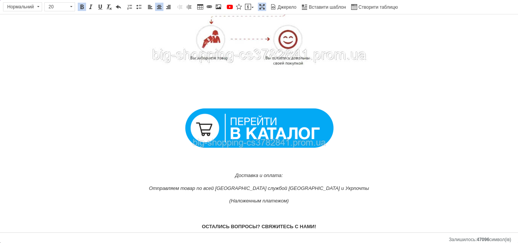
scroll to position [556, 0]
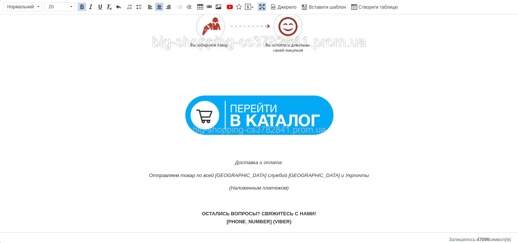
drag, startPoint x: 229, startPoint y: 157, endPoint x: 303, endPoint y: 221, distance: 98.3
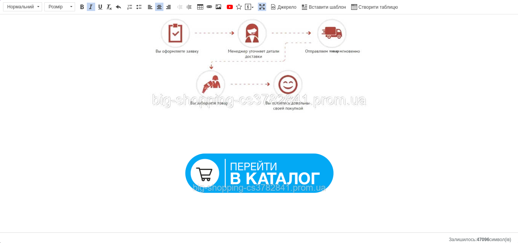
scroll to position [498, 0]
click at [252, 7] on span at bounding box center [252, 7] width 2 height 1
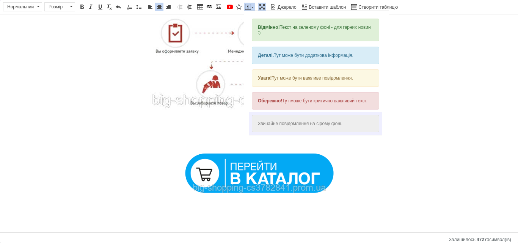
scroll to position [0, 0]
click at [280, 125] on div "Звичайне повідомлення на сірому фоні." at bounding box center [315, 123] width 127 height 17
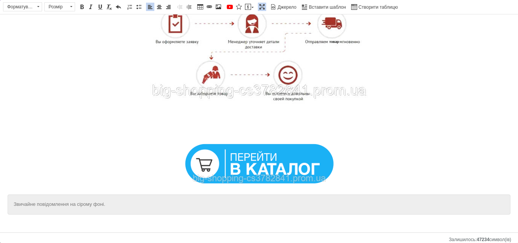
scroll to position [510, 0]
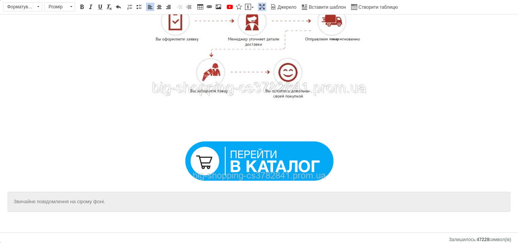
click at [238, 203] on div "Звичайне повідомлення на сірому фоні." at bounding box center [259, 202] width 490 height 8
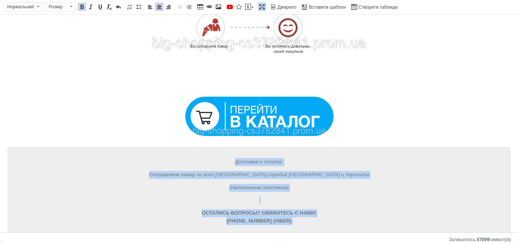
scroll to position [579, 0]
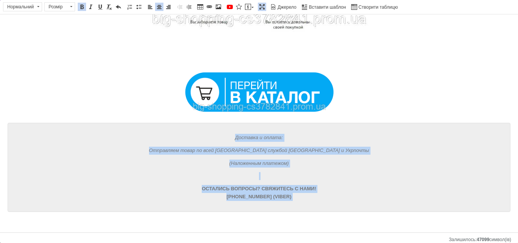
drag, startPoint x: 232, startPoint y: 171, endPoint x: 291, endPoint y: 227, distance: 81.8
click at [72, 6] on span at bounding box center [71, 6] width 2 height 1
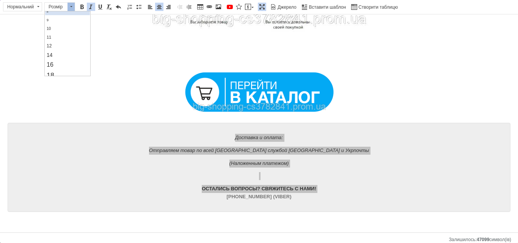
scroll to position [38, 0]
click at [53, 50] on link "16" at bounding box center [67, 52] width 45 height 10
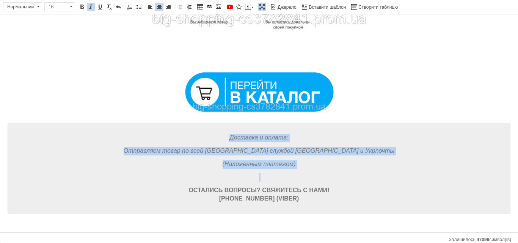
scroll to position [0, 0]
click at [256, 177] on p "Редактор, 0C23FA6A-4927-4401-B4B4-0ACB1EE61B84" at bounding box center [259, 177] width 490 height 8
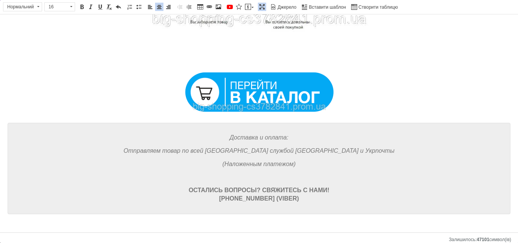
scroll to position [568, 0]
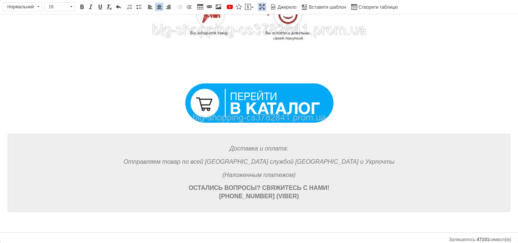
click at [349, 110] on p "Редактор, 0C23FA6A-4927-4401-B4B4-0ACB1EE61B84" at bounding box center [259, 104] width 503 height 49
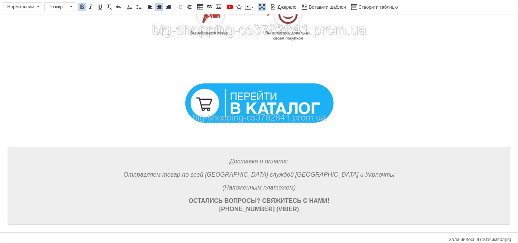
scroll to position [579, 0]
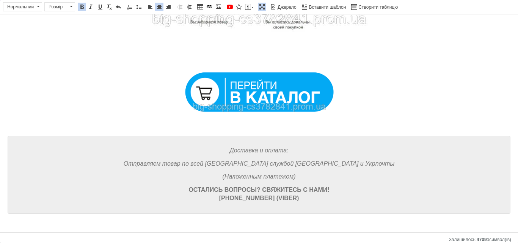
click at [251, 63] on p "Редактор, 0C23FA6A-4927-4401-B4B4-0ACB1EE61B84" at bounding box center [259, 60] width 503 height 8
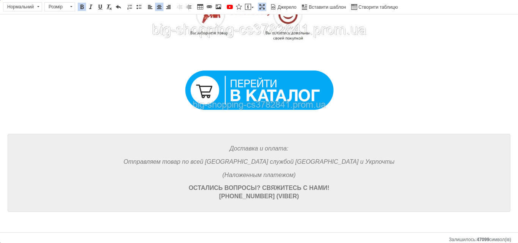
scroll to position [568, 0]
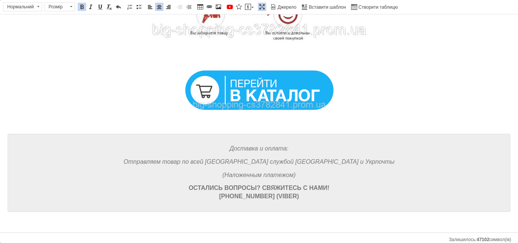
click at [306, 81] on img "Редактор, 0C23FA6A-4927-4401-B4B4-0ACB1EE61B84" at bounding box center [258, 90] width 155 height 47
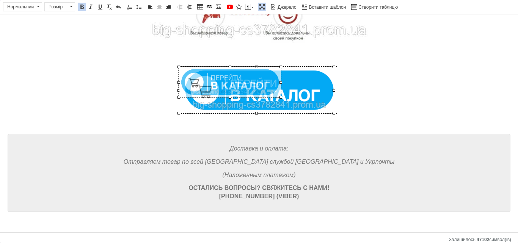
drag, startPoint x: 334, startPoint y: 114, endPoint x: 270, endPoint y: 98, distance: 65.6
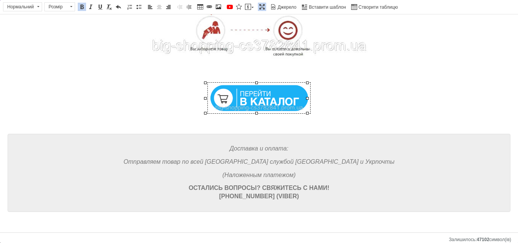
scroll to position [552, 0]
click at [273, 96] on img "Редактор, 0C23FA6A-4927-4401-B4B4-0ACB1EE61B84" at bounding box center [259, 98] width 102 height 31
type input "https://images.prom.ua/4553192934_w640_h2048_katalog.png?fresh=1&PIMAGE_ID=4553…"
select select "https://"
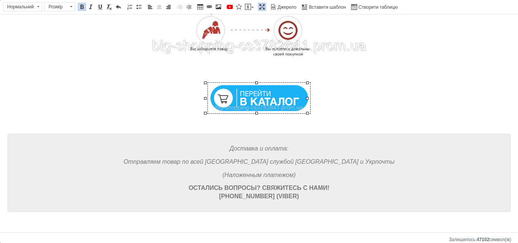
type input "odessa.prom.ua/c3782841-big-shopping.html"
type input "270"
type input "81"
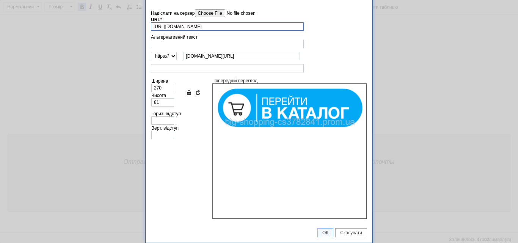
scroll to position [0, 53]
click at [327, 231] on span "ОК" at bounding box center [325, 232] width 15 height 5
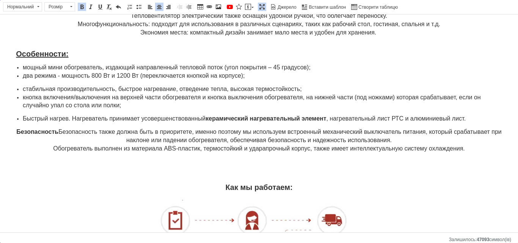
scroll to position [287, 0]
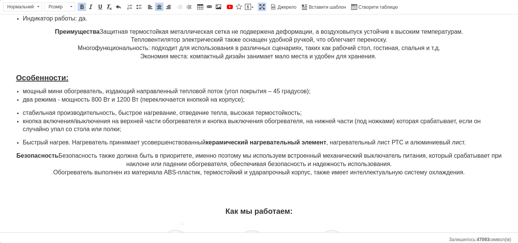
click at [487, 145] on li "Быстрый нагрев. Нагреватель принимает усовершенствованный керамический нагреват…" at bounding box center [259, 143] width 472 height 8
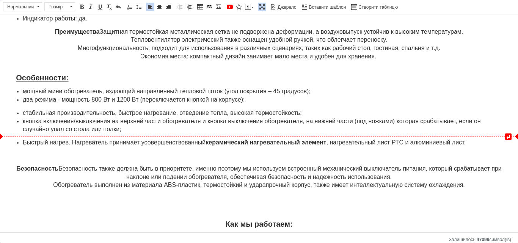
click at [22, 141] on ul "Быстрый нагрев. Нагреватель принимает усовершенствованный керамический нагреват…" at bounding box center [259, 143] width 503 height 8
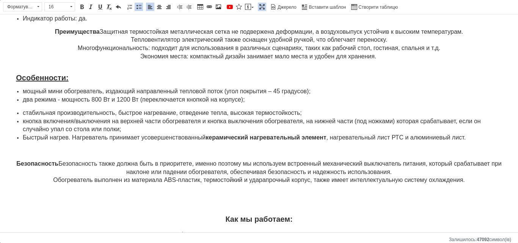
click at [24, 111] on span "стабильная производительность, быстрое нагревание, отведение тепла, высокая тер…" at bounding box center [162, 113] width 279 height 6
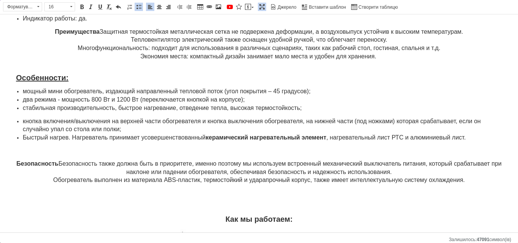
click at [24, 118] on span "кнопка включения/выключения на верхней части обогревателя и кнопка выключения о…" at bounding box center [252, 125] width 458 height 15
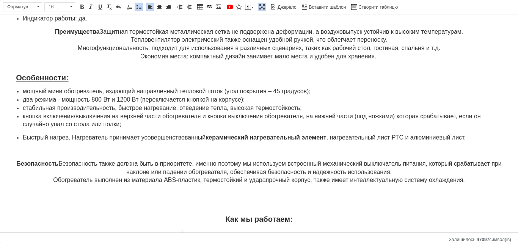
click at [23, 139] on span "Быстрый нагрев. Нагреватель принимает усовершенствованный керамический нагреват…" at bounding box center [244, 137] width 443 height 6
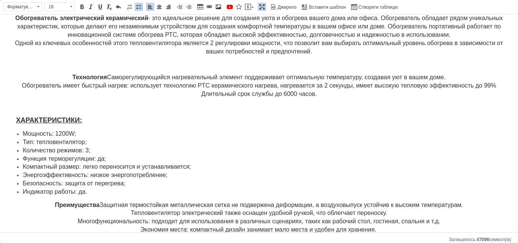
scroll to position [76, 0]
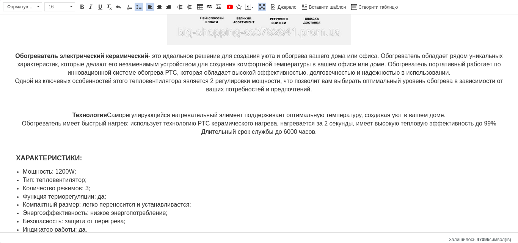
click at [262, 5] on span at bounding box center [262, 7] width 6 height 6
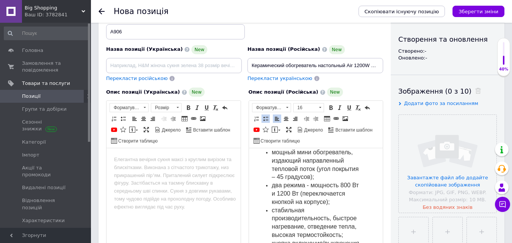
scroll to position [874, 0]
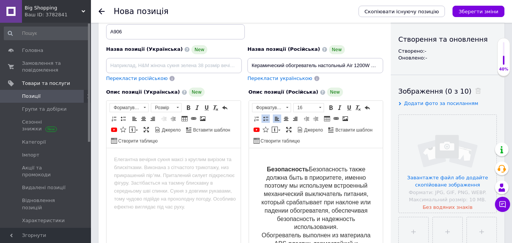
click at [280, 82] on div "Перекласти українською" at bounding box center [280, 78] width 66 height 9
type input "Керамічний нагрівач настільний Air 1200W Електричний портативний міні тепловент…"
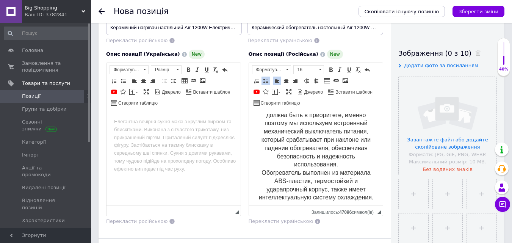
scroll to position [912, 0]
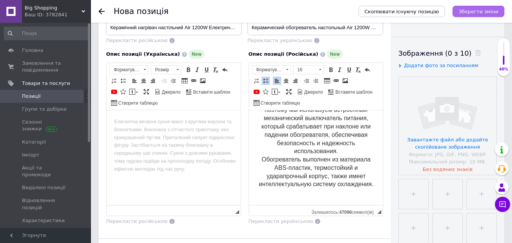
click at [477, 6] on button "Зберегти зміни" at bounding box center [479, 11] width 52 height 11
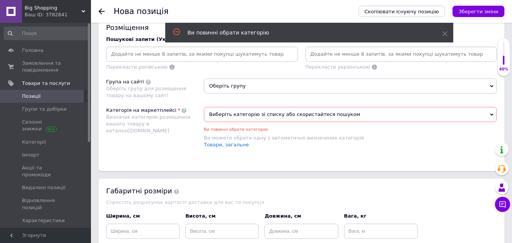
scroll to position [531, 0]
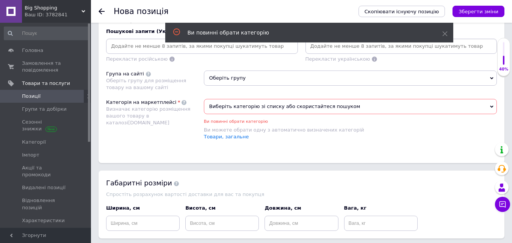
click at [262, 77] on span "Оберіть групу" at bounding box center [350, 78] width 293 height 15
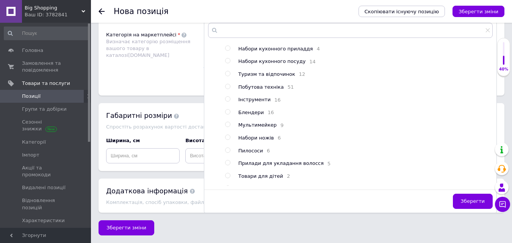
scroll to position [4, 0]
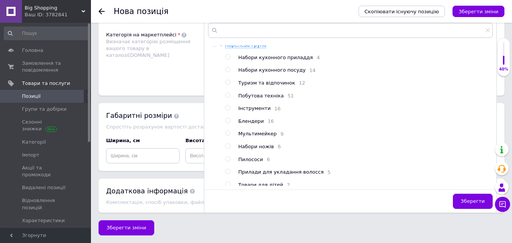
click at [263, 93] on span "Побутова техніка" at bounding box center [260, 96] width 45 height 6
radio input "true"
click at [472, 194] on button "Зберегти" at bounding box center [473, 201] width 40 height 15
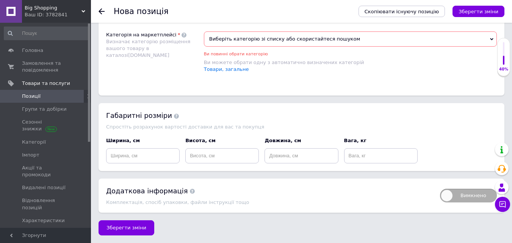
click at [304, 35] on span "Виберіть категорію зі списку або скористайтеся пошуком" at bounding box center [350, 38] width 293 height 15
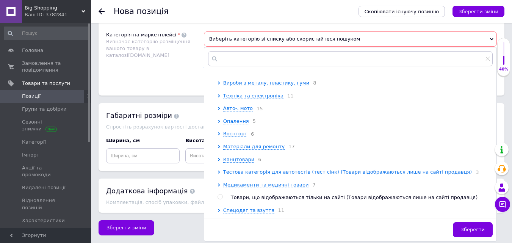
scroll to position [265, 0]
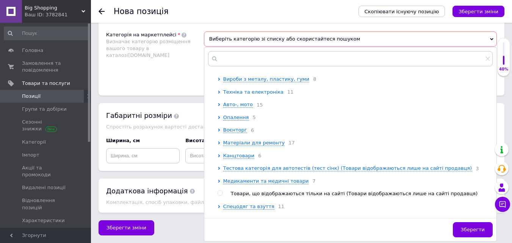
click at [255, 95] on span "Техніка та електроніка" at bounding box center [253, 92] width 60 height 6
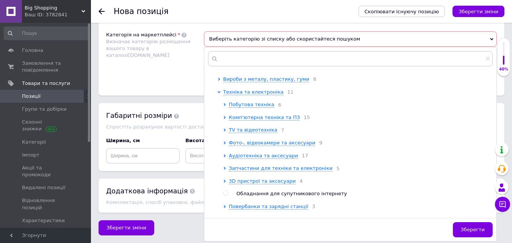
click at [252, 110] on div "Техніка та електроніка 11 Побутова техніка 6 Комп'ютерна техніка та ПЗ 15 TV та…" at bounding box center [357, 162] width 269 height 147
click at [252, 107] on span "Побутова техніка" at bounding box center [251, 105] width 45 height 6
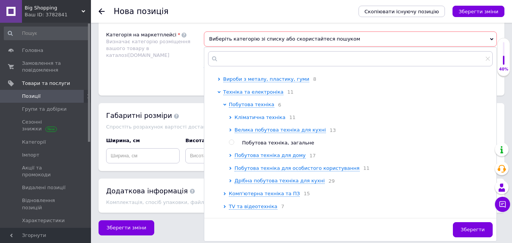
click at [250, 120] on span "Кліматична техніка" at bounding box center [260, 117] width 51 height 6
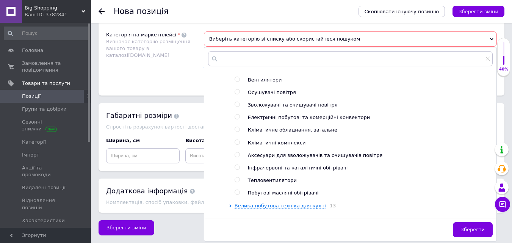
scroll to position [341, 0]
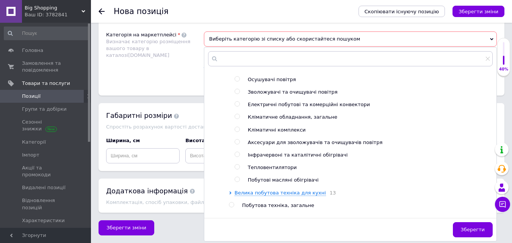
click at [259, 170] on span "Тепловентилятори" at bounding box center [272, 168] width 49 height 6
radio input "true"
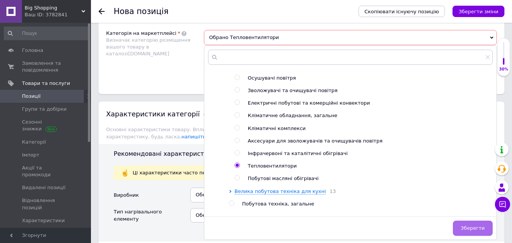
click at [487, 230] on button "Зберегти" at bounding box center [473, 228] width 40 height 15
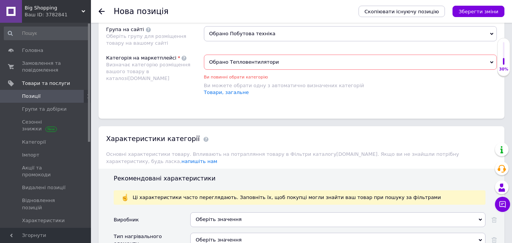
scroll to position [563, 0]
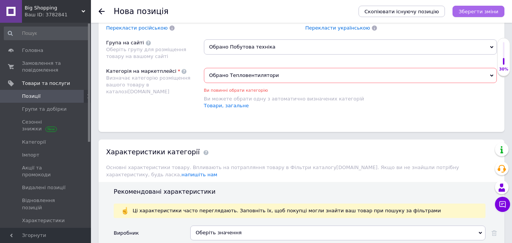
click at [478, 7] on button "Зберегти зміни" at bounding box center [479, 11] width 52 height 11
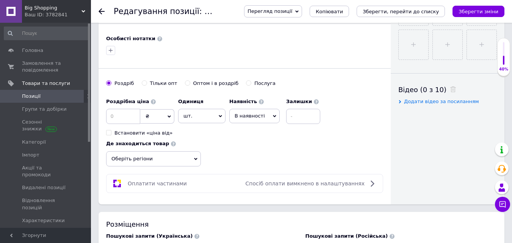
scroll to position [341, 0]
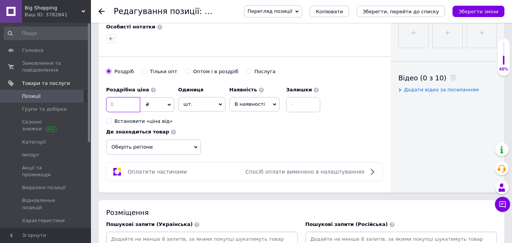
click at [130, 103] on input at bounding box center [123, 104] width 34 height 15
click at [121, 110] on input "8" at bounding box center [123, 104] width 34 height 15
type input "700"
click at [121, 149] on span "Оберіть регіони" at bounding box center [153, 146] width 95 height 15
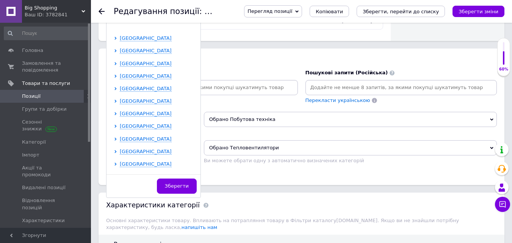
scroll to position [114, 0]
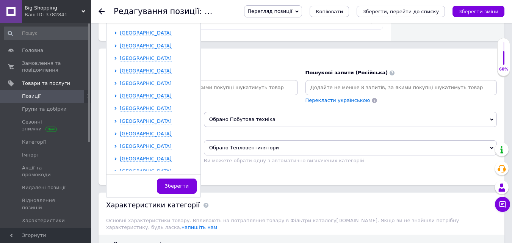
click at [134, 85] on span "Одеська область" at bounding box center [146, 83] width 52 height 6
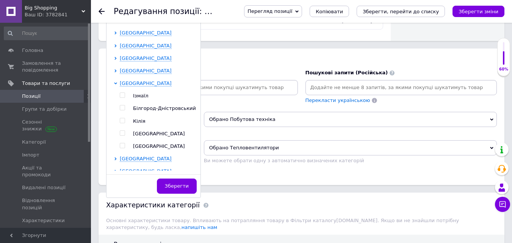
click at [121, 134] on input "checkbox" at bounding box center [122, 133] width 5 height 5
checkbox input "true"
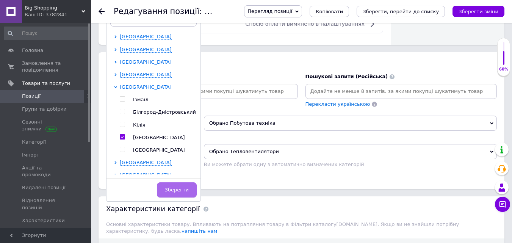
click at [186, 189] on span "Зберегти" at bounding box center [177, 190] width 24 height 6
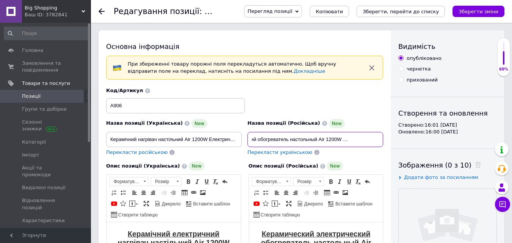
scroll to position [0, 49]
drag, startPoint x: 252, startPoint y: 140, endPoint x: 323, endPoint y: 153, distance: 71.6
click at [323, 153] on div "Назва позиції (Російська) New Керамический обогреватель настольный Air 1200W Эл…" at bounding box center [315, 137] width 141 height 43
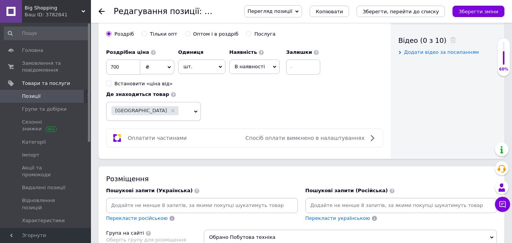
scroll to position [379, 0]
click at [326, 201] on input at bounding box center [401, 204] width 189 height 11
paste input "Керамический обогреватель настольный Air 1200W"
type input "Керамический обогреватель настольный Air 1200W"
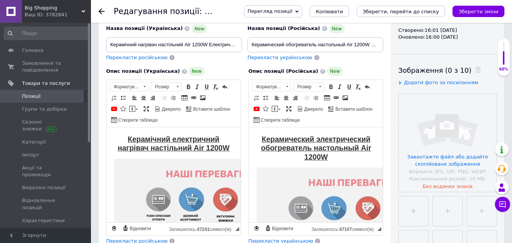
scroll to position [76, 0]
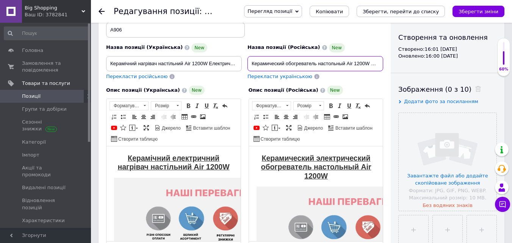
click at [346, 63] on input "Керамический обогреватель настольный Air 1200W Электрический портативный мини т…" at bounding box center [316, 63] width 136 height 15
drag, startPoint x: 371, startPoint y: 62, endPoint x: 345, endPoint y: 73, distance: 28.7
click at [345, 73] on div "Назва позиції (Російська) New Керамический обогреватель настольный Air 1200W Эл…" at bounding box center [315, 61] width 141 height 43
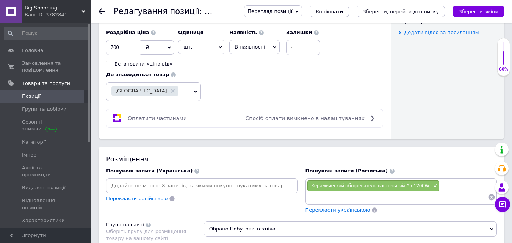
scroll to position [493, 0]
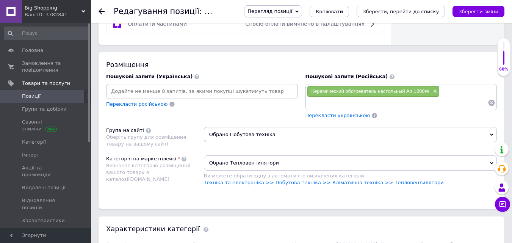
click at [356, 102] on input at bounding box center [397, 102] width 181 height 11
paste input "Электрический портативный мини тепловентилятор"
type input "Электрический портативный мини тепловентилятор"
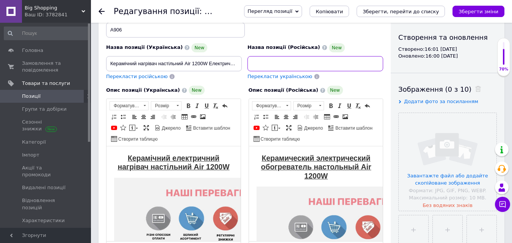
scroll to position [0, 171]
drag, startPoint x: 355, startPoint y: 64, endPoint x: 372, endPoint y: 66, distance: 16.8
click at [372, 66] on input "Керамический обогреватель настольный Air 1200W Электрический портативный мини т…" at bounding box center [316, 63] width 136 height 15
click at [331, 66] on input "Керамический обогреватель настольный Air 1200W Электрический портативный мини т…" at bounding box center [316, 63] width 136 height 15
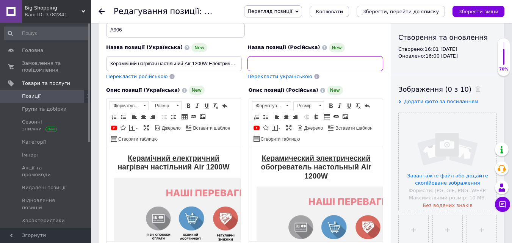
drag, startPoint x: 321, startPoint y: 65, endPoint x: 382, endPoint y: 66, distance: 61.8
click at [382, 66] on input "Керамический обогреватель настольный Air 1200W Электрический портативный мини т…" at bounding box center [316, 63] width 136 height 15
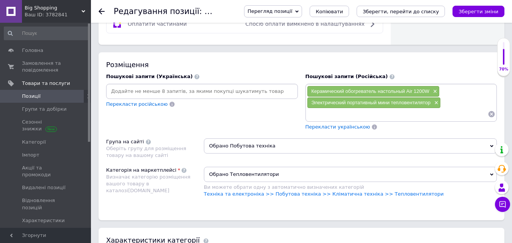
scroll to position [0, 0]
click at [380, 114] on input at bounding box center [397, 113] width 181 height 11
paste input "Компактная дуйка на 2 режима"
type input "Компактная дуйка на 2 режима"
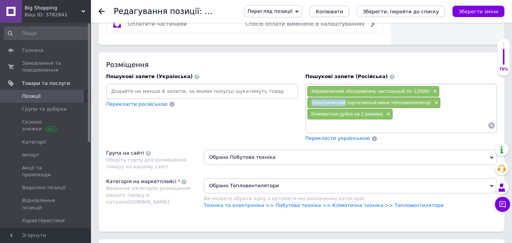
drag, startPoint x: 310, startPoint y: 100, endPoint x: 345, endPoint y: 105, distance: 35.2
click at [345, 105] on div "Электрический портативный мини тепловентилятор ×" at bounding box center [373, 102] width 133 height 11
copy span "Электрический"
click at [351, 122] on input at bounding box center [397, 125] width 181 height 11
paste input "Электрический"
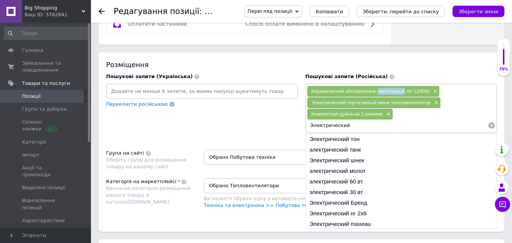
drag, startPoint x: 379, startPoint y: 92, endPoint x: 404, endPoint y: 92, distance: 25.0
click at [404, 92] on span "Керамический обогреватель настольный Air 1200W" at bounding box center [371, 91] width 118 height 6
copy span "настольный"
click at [355, 120] on div "Керамический обогреватель настольный Air 1200W × Электрический портативный мини…" at bounding box center [401, 108] width 189 height 45
click at [356, 126] on input "Электрический" at bounding box center [397, 125] width 181 height 11
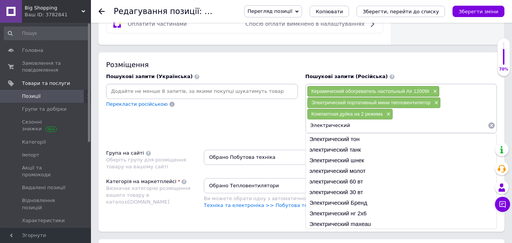
paste input "настольный"
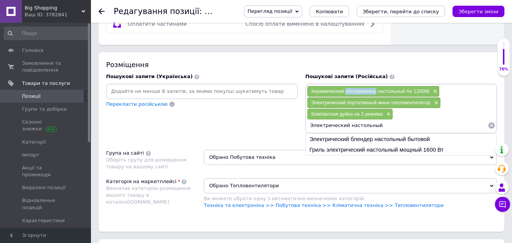
drag, startPoint x: 345, startPoint y: 91, endPoint x: 376, endPoint y: 95, distance: 30.5
click at [376, 95] on div "Керамический обогреватель настольный Air 1200W ×" at bounding box center [373, 91] width 132 height 11
copy span "обогреватель"
click at [378, 123] on input "Электрический настольный" at bounding box center [397, 125] width 181 height 11
paste input "обогреватель"
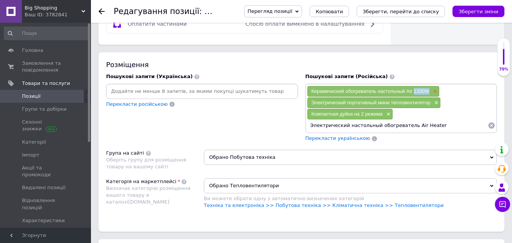
drag, startPoint x: 414, startPoint y: 92, endPoint x: 432, endPoint y: 93, distance: 17.5
click at [432, 93] on div "Керамический обогреватель настольный Air 1200W ×" at bounding box center [373, 91] width 132 height 11
copy span "1200W"
click at [436, 125] on input "Электрический настольный обогреватель Air Heater" at bounding box center [397, 125] width 181 height 11
paste input "1200W"
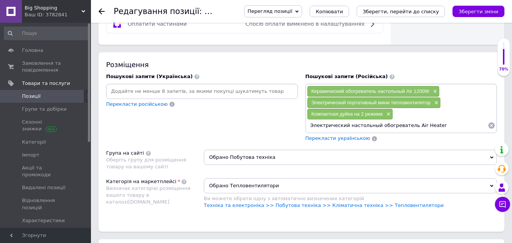
type input "Электрический настольный обогреватель Air Heater 1200W"
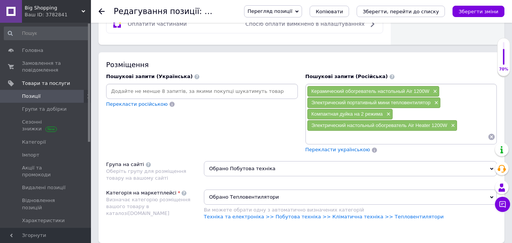
paste input "Нагреватель с мощностью 1200 Вт"
type input "Нагреватель с мощностью 1200 Вт"
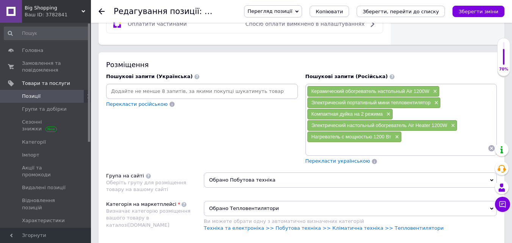
paste input "Керамический"
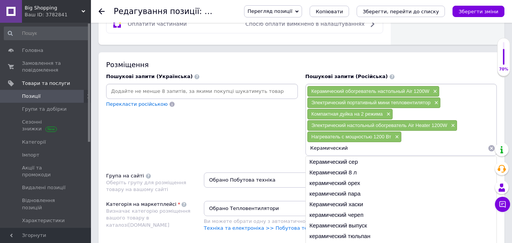
paste input "нагреватель для дома"
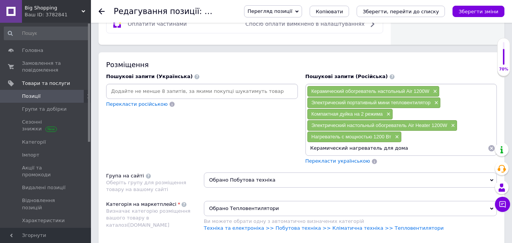
type input "Керамический нагреватель для дома"
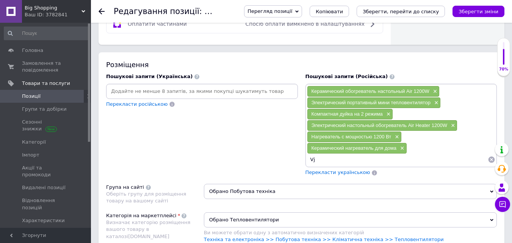
type input "V"
type input "Мощный керамический обогреватель для дома"
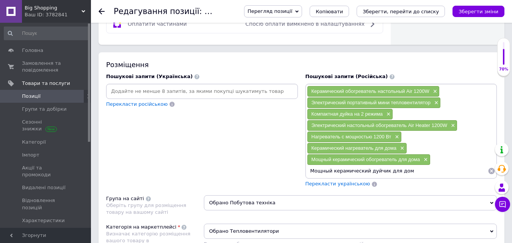
type input "Мощный керамический дуйчик для дома"
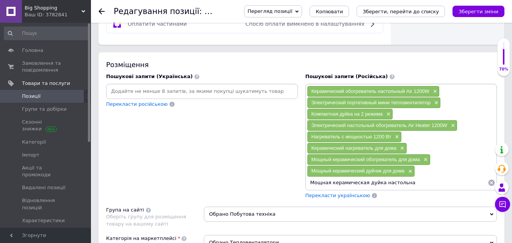
type input "Мощная керамическая дуйка настольная"
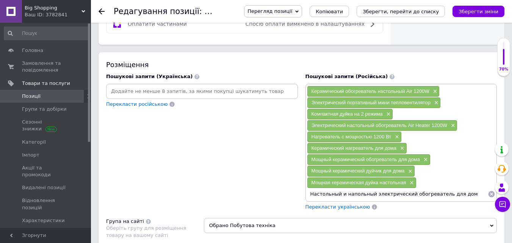
type input "Настольный и напольный электрический обогреватель для дома"
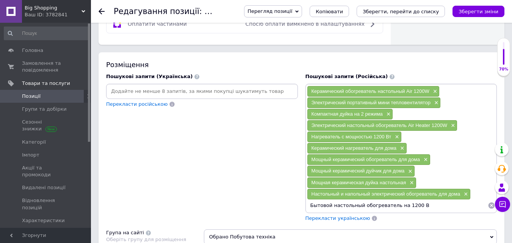
type input "Бытовой настольный обогреватель на 1200 Вт"
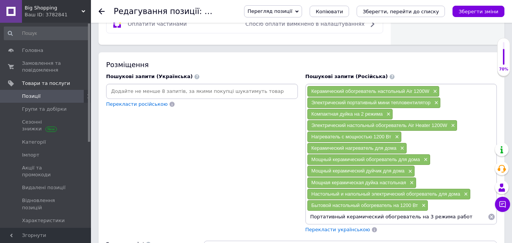
type input "Портативный керамический обогреватель на 3 режима работы"
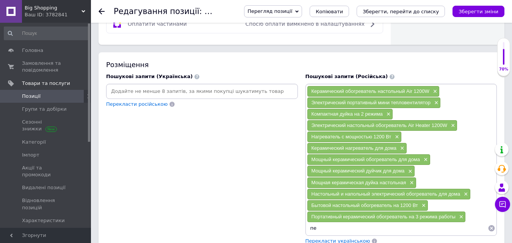
type input "п"
type input "Переносной керамический обогреватель на 3 режима"
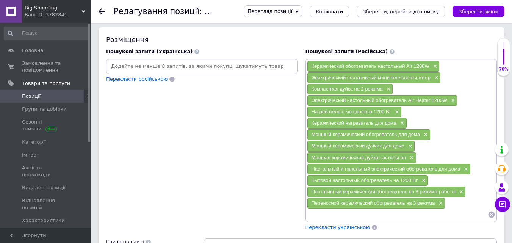
scroll to position [531, 0]
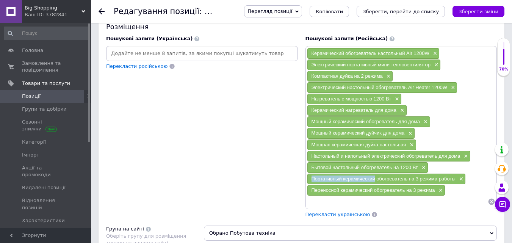
drag, startPoint x: 310, startPoint y: 178, endPoint x: 376, endPoint y: 182, distance: 65.3
click at [376, 182] on div "Портативный керамический обогреватель на 3 режима работы ×" at bounding box center [386, 179] width 158 height 11
copy span "Портативный керамический"
click at [366, 204] on input at bounding box center [397, 201] width 181 height 11
paste input "Портативный керамический"
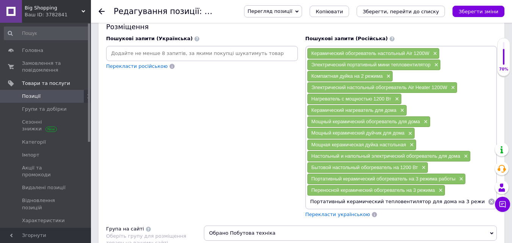
scroll to position [0, 2]
type input "Портативный керамический тепловентилятор для дома на 3 режима работы"
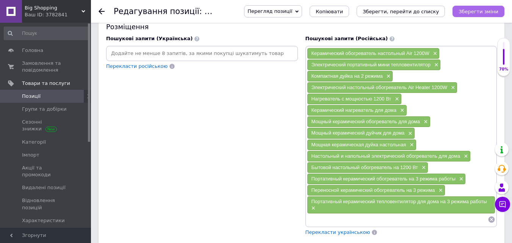
click at [479, 10] on icon "Зберегти зміни" at bounding box center [479, 12] width 40 height 6
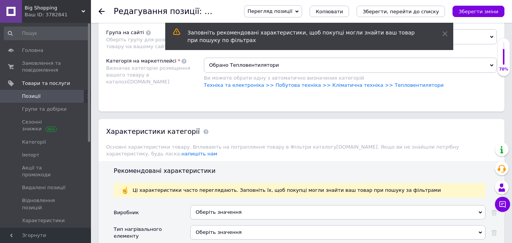
scroll to position [758, 0]
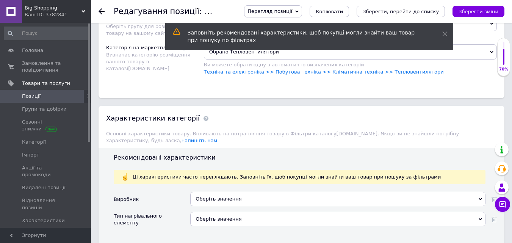
click at [261, 192] on div "Оберіть значення" at bounding box center [337, 199] width 295 height 14
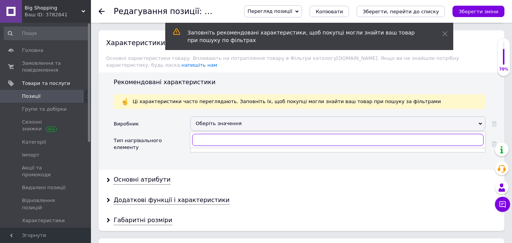
scroll to position [834, 0]
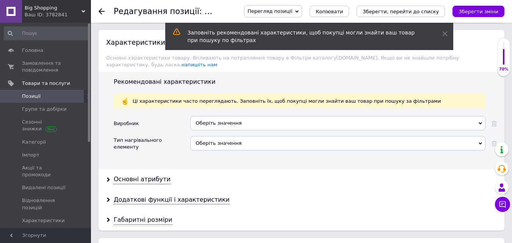
click at [168, 124] on div "Виробник" at bounding box center [152, 126] width 77 height 20
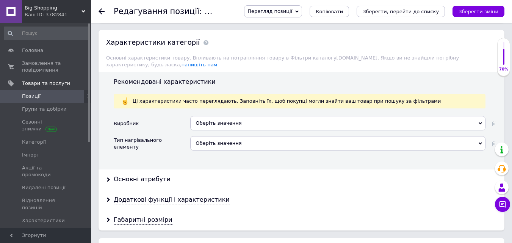
click at [209, 141] on div "Оберіть значення" at bounding box center [337, 143] width 295 height 14
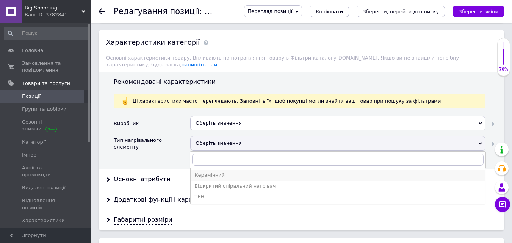
click at [221, 172] on div "Керамічний" at bounding box center [337, 175] width 287 height 7
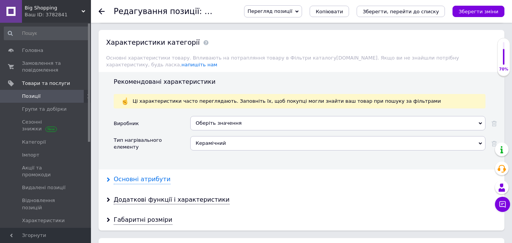
click at [118, 175] on div "Основні атрибути" at bounding box center [142, 179] width 57 height 9
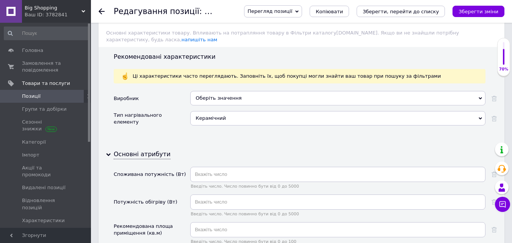
scroll to position [872, 0]
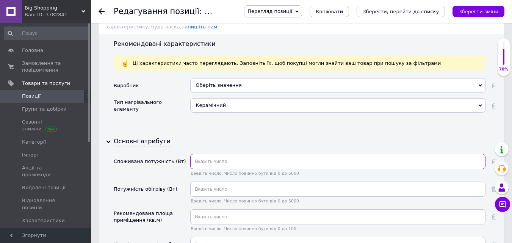
click at [214, 154] on input "text" at bounding box center [337, 161] width 295 height 15
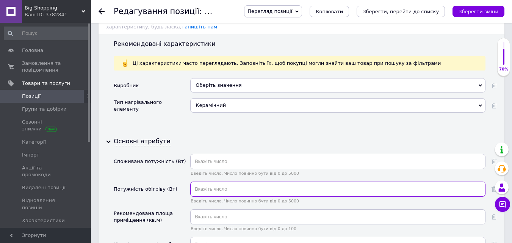
click at [219, 182] on input "text" at bounding box center [337, 189] width 295 height 15
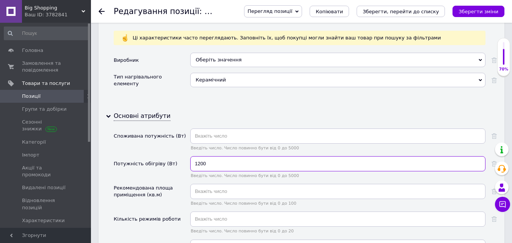
scroll to position [910, 0]
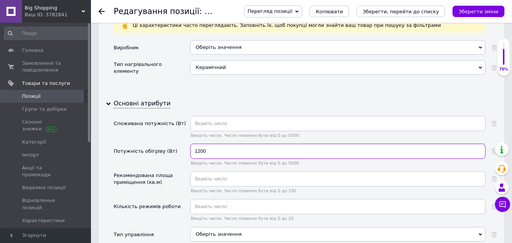
type input "1200"
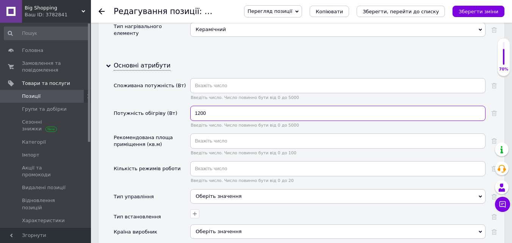
scroll to position [986, 0]
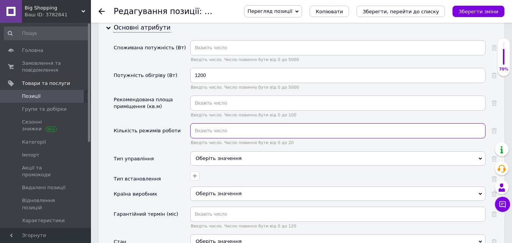
click at [220, 127] on input "text" at bounding box center [337, 130] width 295 height 15
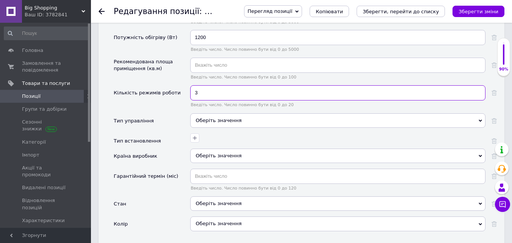
type input "3"
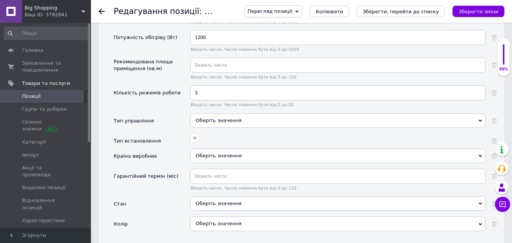
click at [209, 113] on div "Оберіть значення" at bounding box center [337, 120] width 295 height 14
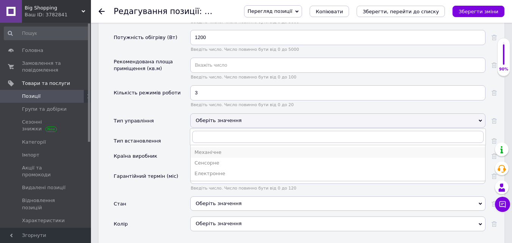
click at [218, 149] on div "Механічне" at bounding box center [337, 152] width 287 height 7
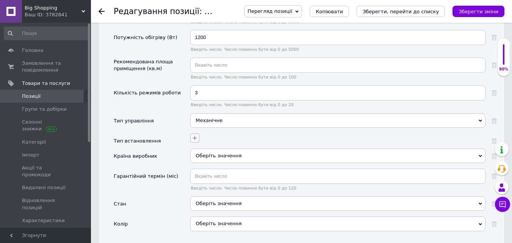
click at [197, 135] on icon "button" at bounding box center [195, 138] width 6 height 6
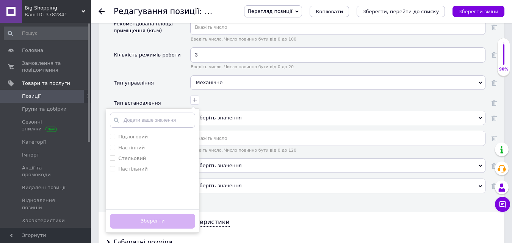
scroll to position [1099, 0]
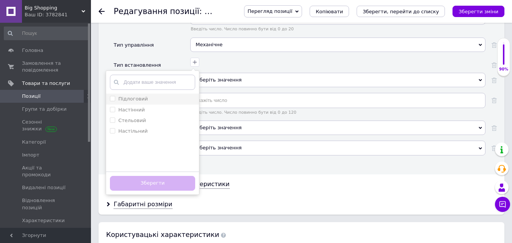
click at [137, 96] on label "Підлоговий" at bounding box center [133, 99] width 30 height 6
checkbox input "true"
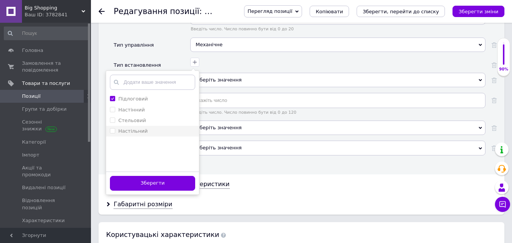
click at [148, 126] on li "Настільний" at bounding box center [152, 131] width 93 height 11
checkbox input "true"
click at [142, 176] on button "Зберегти" at bounding box center [152, 183] width 85 height 15
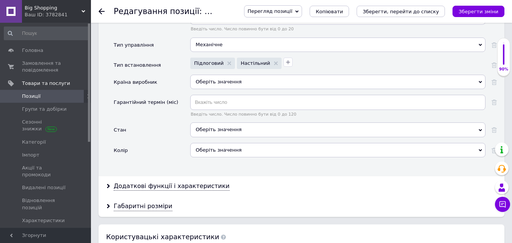
click at [205, 77] on div "Оберіть значення" at bounding box center [337, 82] width 295 height 14
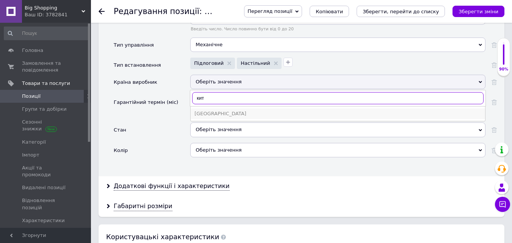
type input "кит"
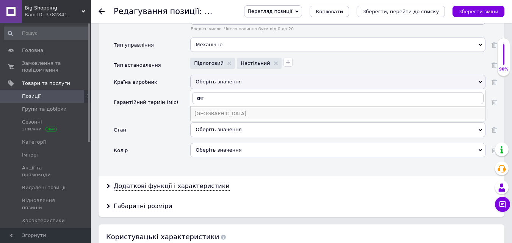
click at [209, 110] on div "Китай" at bounding box center [337, 113] width 287 height 7
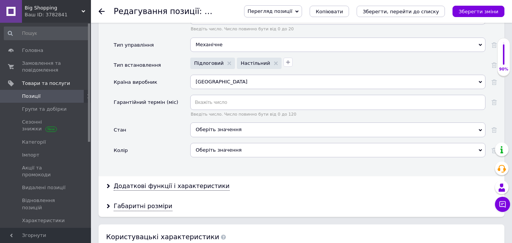
click at [208, 123] on div "Оберіть значення" at bounding box center [337, 129] width 295 height 14
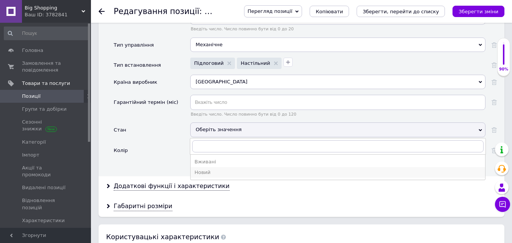
click at [208, 169] on div "Новий" at bounding box center [337, 172] width 287 height 7
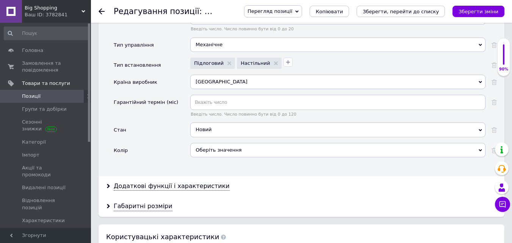
click at [210, 143] on div "Оберіть значення" at bounding box center [337, 150] width 295 height 14
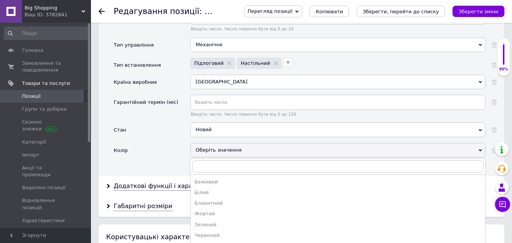
click at [179, 143] on div "Колір" at bounding box center [152, 153] width 77 height 20
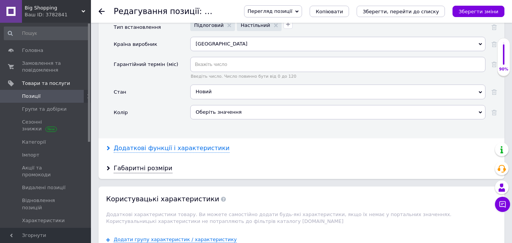
click at [177, 144] on div "Додаткові функції і характеристики" at bounding box center [172, 148] width 116 height 9
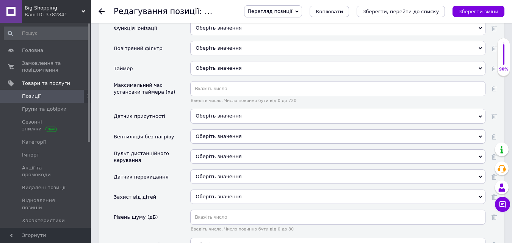
scroll to position [1516, 0]
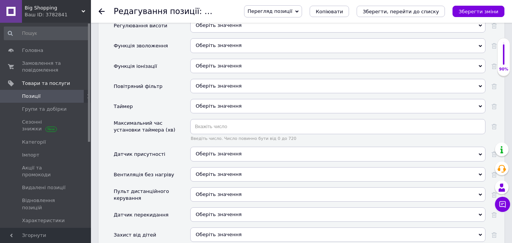
click at [229, 9] on div "Редагування позиції: Керамічний нагрівач настільний Air 1200W Електричний порта…" at bounding box center [171, 11] width 115 height 23
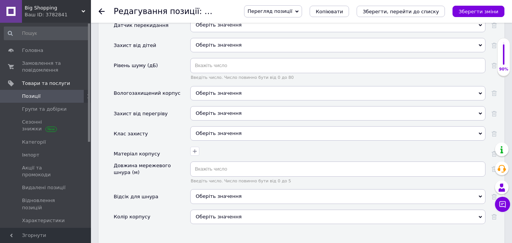
scroll to position [1744, 0]
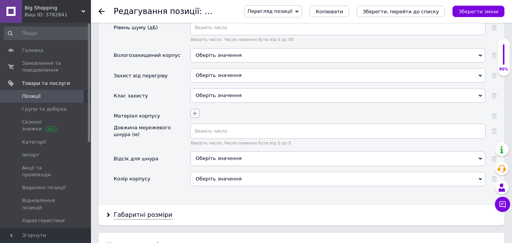
click at [195, 111] on icon "button" at bounding box center [195, 113] width 4 height 4
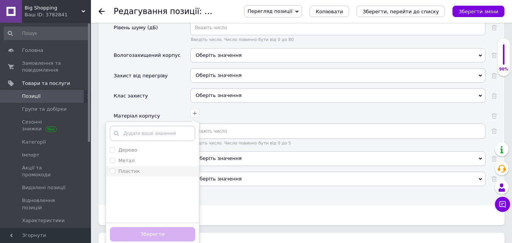
click at [134, 168] on label "Пластик" at bounding box center [129, 171] width 22 height 6
checkbox input "true"
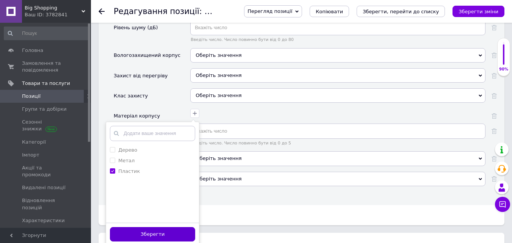
click at [143, 230] on button "Зберегти" at bounding box center [152, 234] width 85 height 15
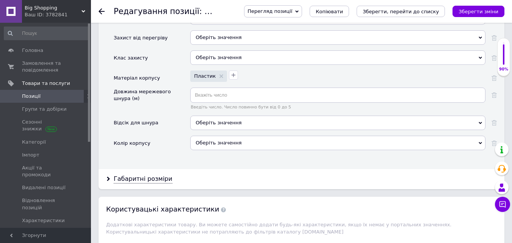
scroll to position [1819, 0]
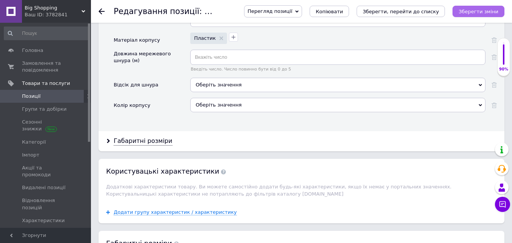
click at [486, 7] on button "Зберегти зміни" at bounding box center [479, 11] width 52 height 11
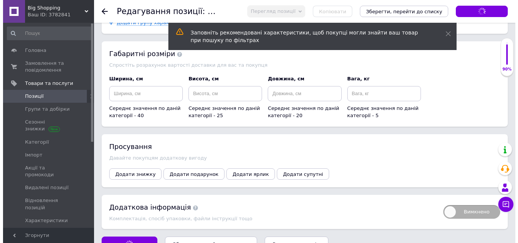
scroll to position [2021, 0]
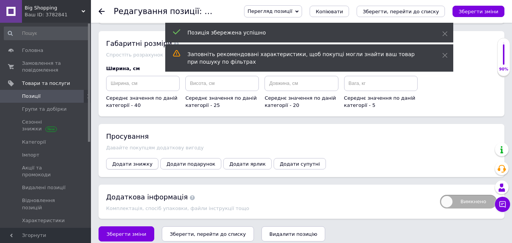
click at [128, 161] on span "Додати знижку" at bounding box center [132, 164] width 40 height 6
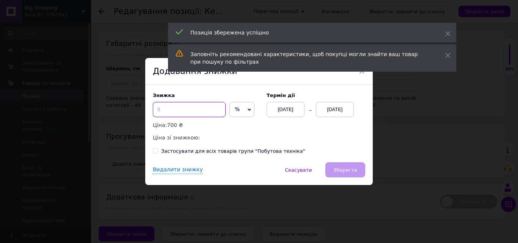
click at [169, 115] on input at bounding box center [189, 109] width 73 height 15
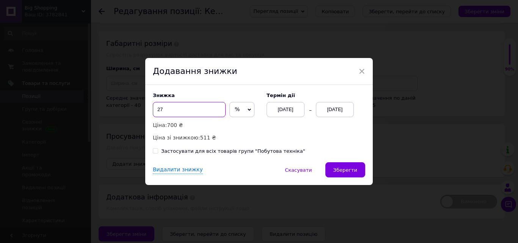
type input "27"
click at [342, 112] on div "12.10.2025" at bounding box center [335, 109] width 38 height 15
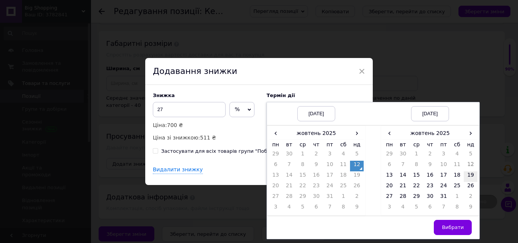
click at [469, 174] on td "19" at bounding box center [471, 176] width 14 height 11
click at [460, 230] on span "Вибрати" at bounding box center [453, 227] width 22 height 6
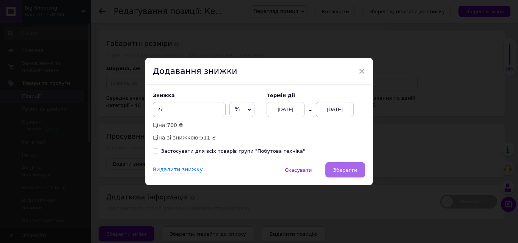
click at [349, 170] on span "Зберегти" at bounding box center [345, 170] width 24 height 6
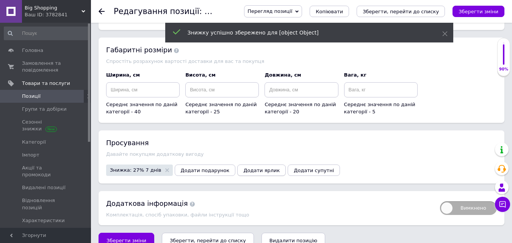
click at [243, 168] on span "Додати ярлик" at bounding box center [261, 171] width 36 height 6
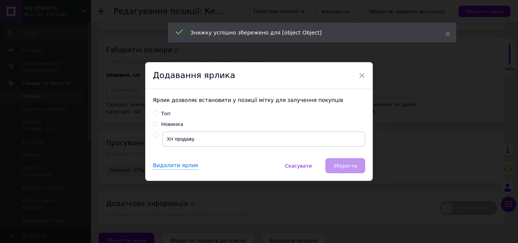
click at [153, 134] on input "radio" at bounding box center [155, 134] width 5 height 5
radio input "true"
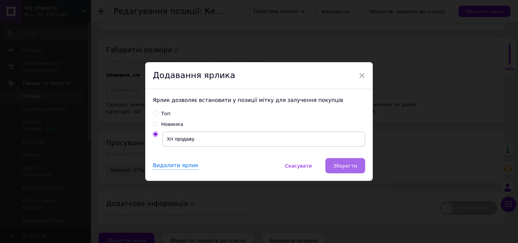
click at [330, 164] on button "Зберегти" at bounding box center [345, 165] width 40 height 15
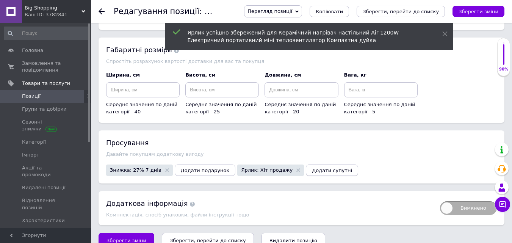
click at [312, 168] on span "Додати супутні" at bounding box center [332, 171] width 40 height 6
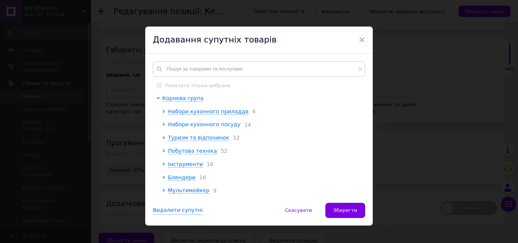
click at [201, 124] on span "Набори кухонного посуду" at bounding box center [204, 124] width 72 height 6
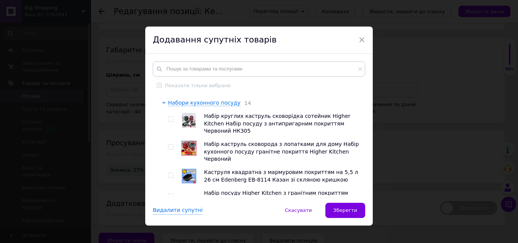
scroll to position [38, 0]
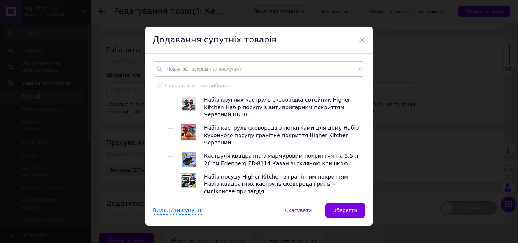
click at [171, 128] on input "checkbox" at bounding box center [170, 130] width 5 height 5
checkbox input "true"
click at [171, 157] on input "checkbox" at bounding box center [170, 159] width 5 height 5
checkbox input "true"
click at [169, 177] on input "checkbox" at bounding box center [170, 179] width 5 height 5
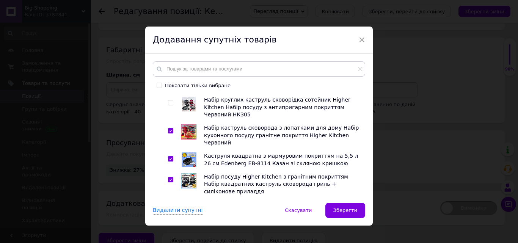
checkbox input "true"
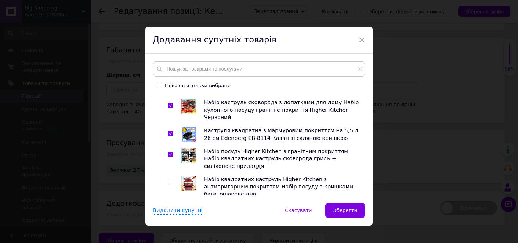
scroll to position [76, 0]
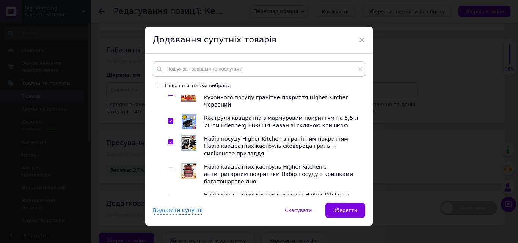
click at [169, 168] on input "checkbox" at bounding box center [170, 170] width 5 height 5
checkbox input "true"
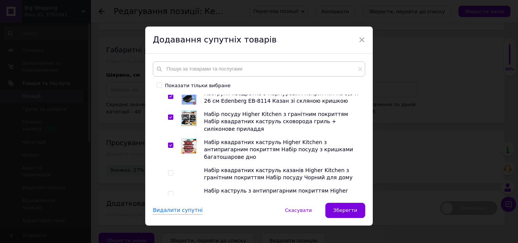
scroll to position [114, 0]
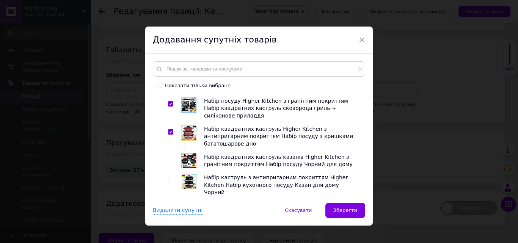
click at [169, 157] on input "checkbox" at bounding box center [170, 159] width 5 height 5
checkbox input "true"
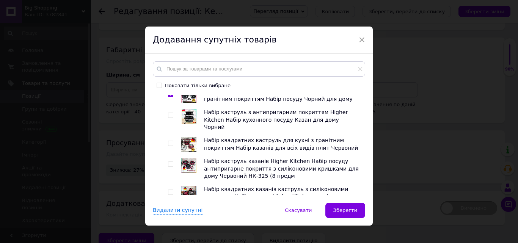
scroll to position [190, 0]
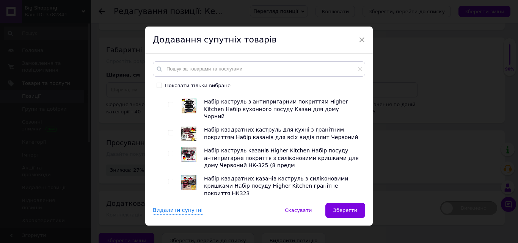
click at [170, 179] on input "checkbox" at bounding box center [170, 181] width 5 height 5
checkbox input "true"
click at [170, 151] on input "checkbox" at bounding box center [170, 153] width 5 height 5
checkbox input "true"
click at [169, 207] on input "checkbox" at bounding box center [170, 209] width 5 height 5
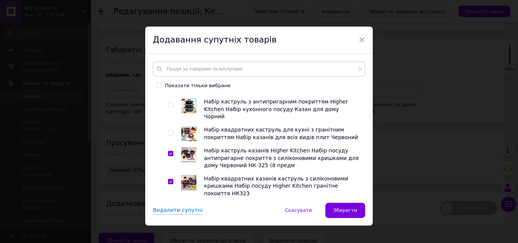
checkbox input "true"
click at [168, 235] on input "checkbox" at bounding box center [170, 237] width 5 height 5
checkbox input "true"
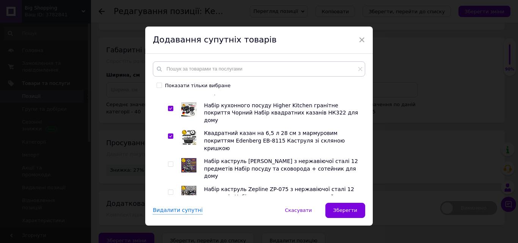
scroll to position [303, 0]
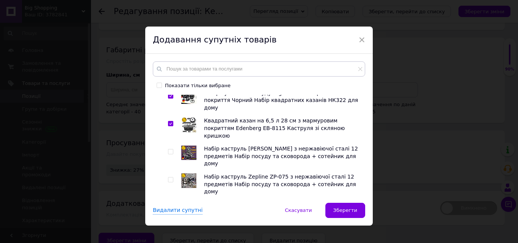
click at [193, 202] on span "Туризм та відпочинок" at bounding box center [198, 205] width 61 height 6
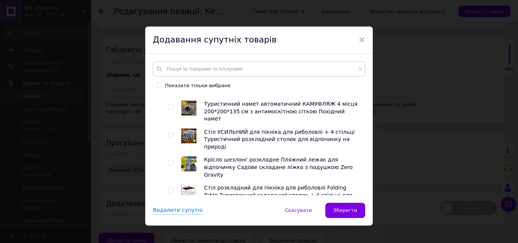
scroll to position [569, 0]
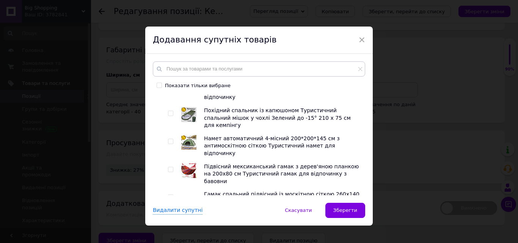
checkbox input "true"
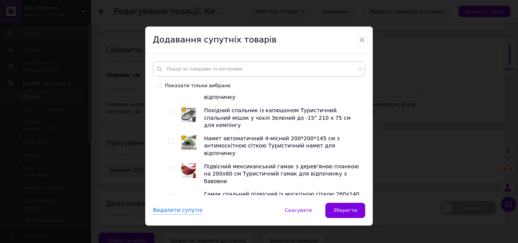
checkbox input "true"
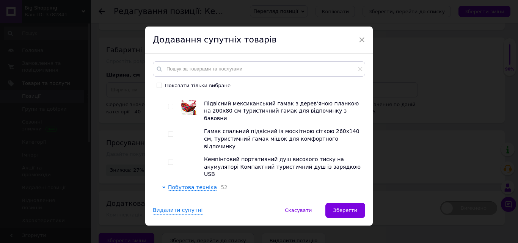
scroll to position [682, 0]
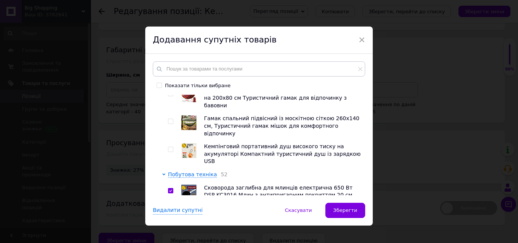
checkbox input "true"
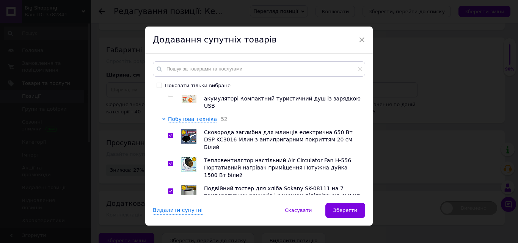
scroll to position [720, 0]
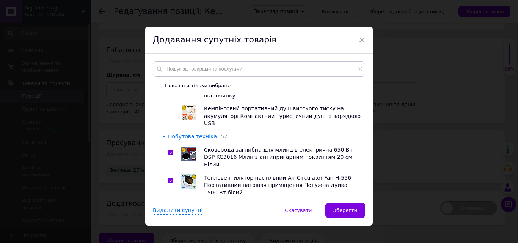
drag, startPoint x: 169, startPoint y: 124, endPoint x: 169, endPoint y: 140, distance: 15.9
checkbox input "true"
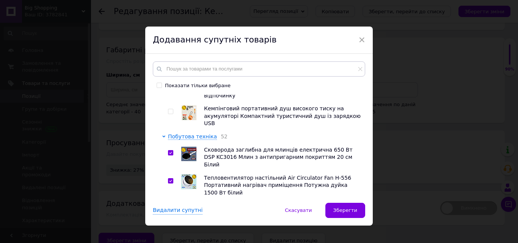
checkbox input "true"
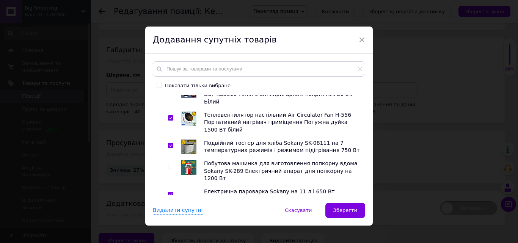
scroll to position [796, 0]
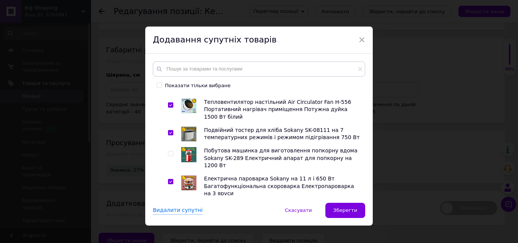
checkbox input "true"
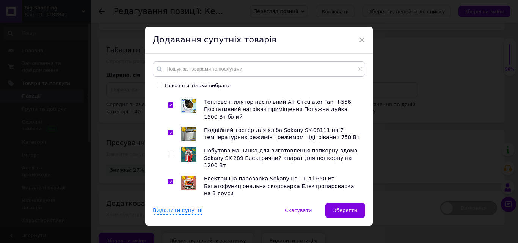
checkbox input "true"
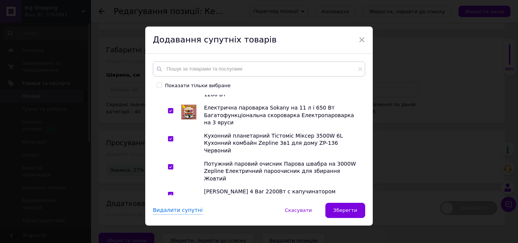
scroll to position [872, 0]
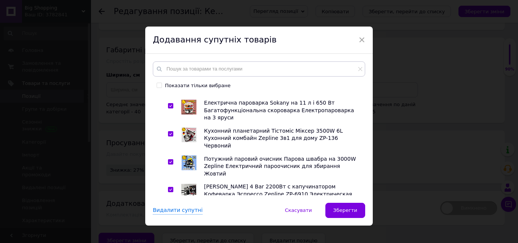
checkbox input "true"
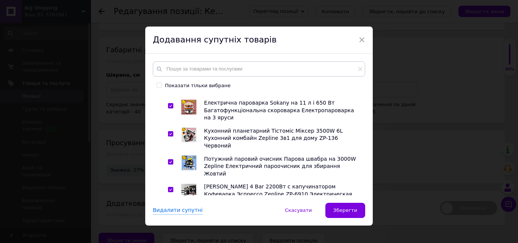
checkbox input "true"
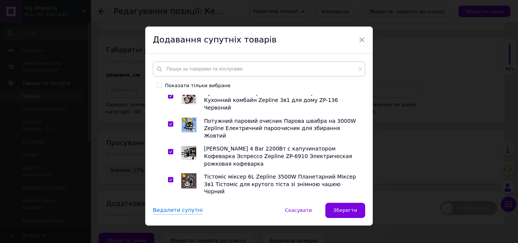
checkbox input "true"
click at [332, 208] on button "Зберегти" at bounding box center [345, 210] width 40 height 15
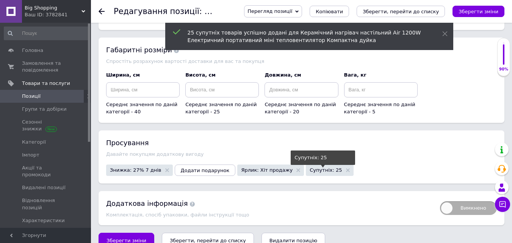
click at [310, 168] on span "Супутніх: 25" at bounding box center [326, 170] width 32 height 5
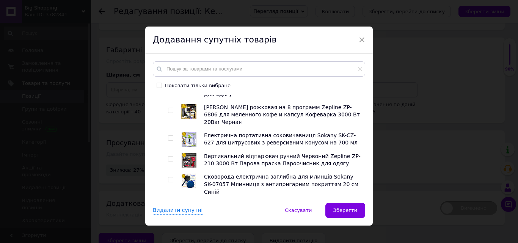
scroll to position [1668, 0]
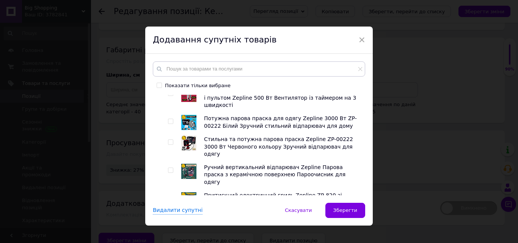
scroll to position [1706, 0]
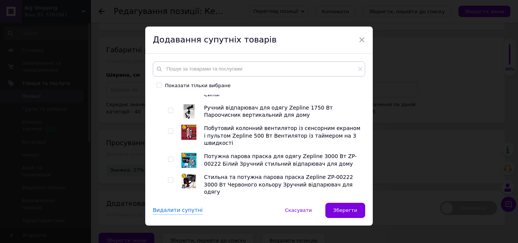
checkbox input "true"
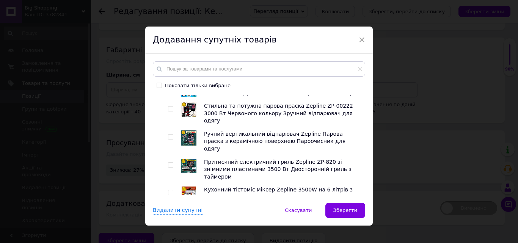
scroll to position [1782, 0]
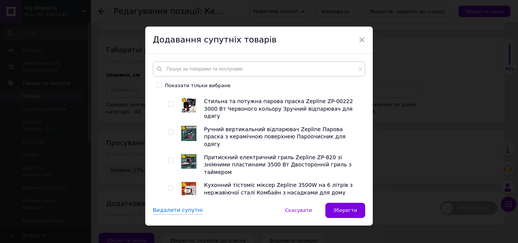
checkbox input "true"
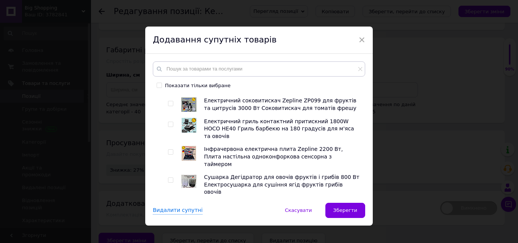
scroll to position [1933, 0]
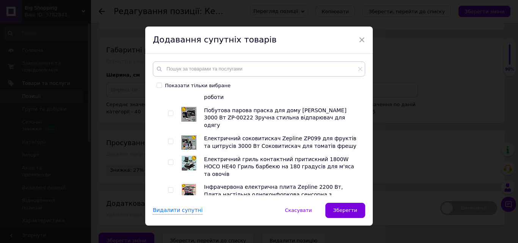
checkbox input "true"
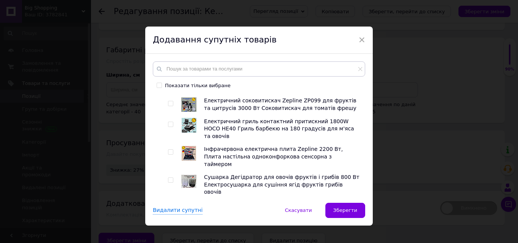
scroll to position [2009, 0]
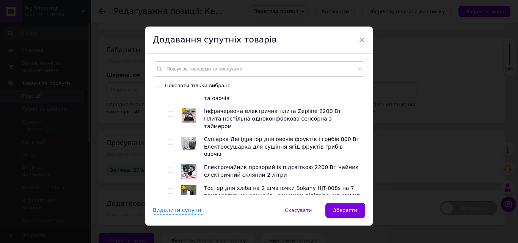
checkbox input "true"
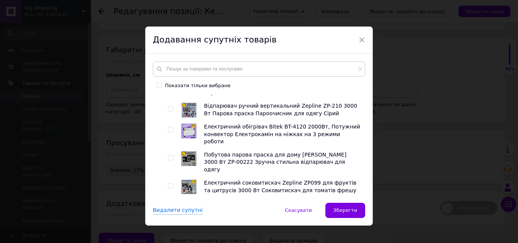
scroll to position [1933, 0]
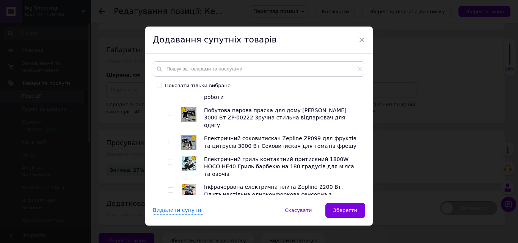
checkbox input "true"
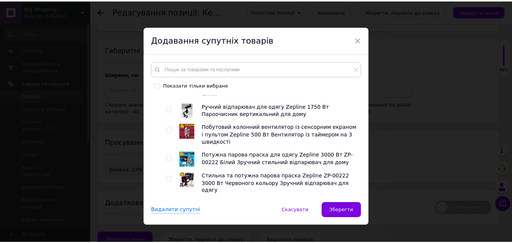
scroll to position [1706, 0]
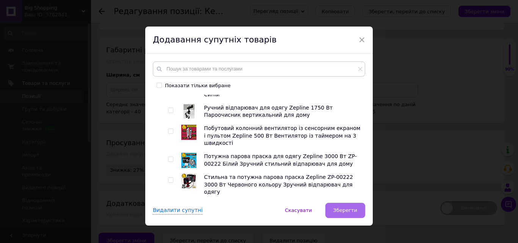
click at [351, 206] on button "Зберегти" at bounding box center [345, 210] width 40 height 15
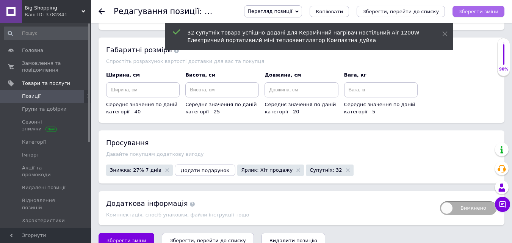
click at [465, 12] on icon "Зберегти зміни" at bounding box center [479, 12] width 40 height 6
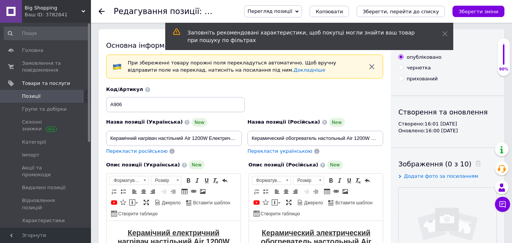
scroll to position [0, 0]
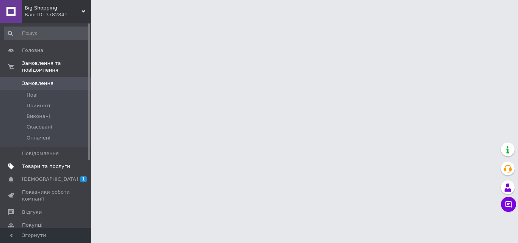
click at [57, 163] on span "Товари та послуги" at bounding box center [46, 166] width 48 height 7
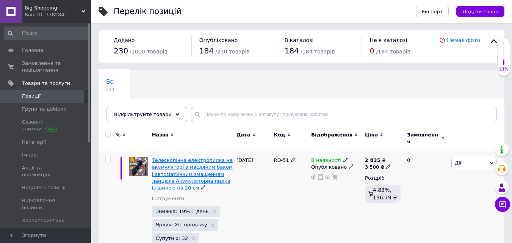
click at [153, 172] on span "Телескопічна електропилка на акумуляторі з масляним баком і автоматичним змащен…" at bounding box center [192, 173] width 81 height 33
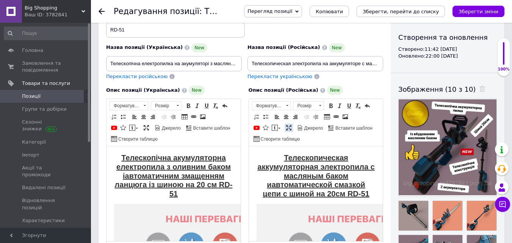
drag, startPoint x: 290, startPoint y: 126, endPoint x: 289, endPoint y: 111, distance: 15.5
click at [290, 126] on span at bounding box center [289, 128] width 6 height 6
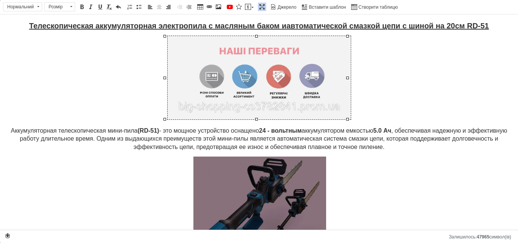
click at [282, 83] on img "Редактор, 91FD79AC-5F45-4BCE-8959-D10A88D34382" at bounding box center [259, 77] width 183 height 83
select select
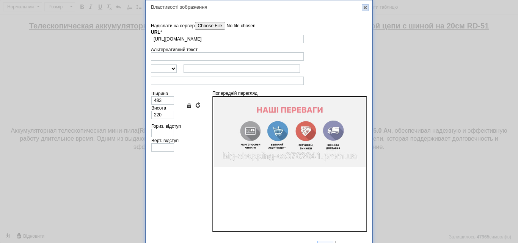
drag, startPoint x: 364, startPoint y: 8, endPoint x: 360, endPoint y: 4, distance: 4.8
click at [364, 8] on link "X" at bounding box center [365, 7] width 7 height 7
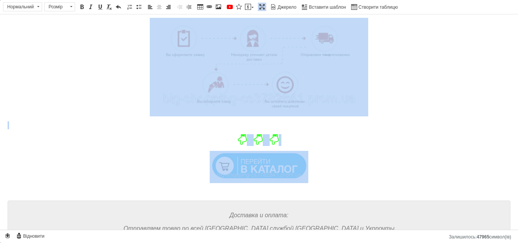
scroll to position [948, 0]
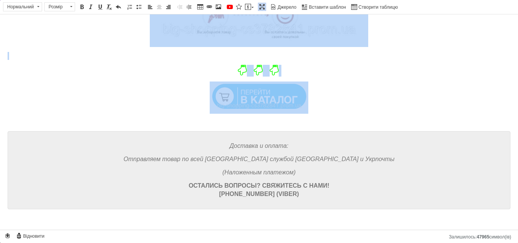
drag, startPoint x: 222, startPoint y: 50, endPoint x: 302, endPoint y: 216, distance: 184.1
copy body "Как мы работаем: Доставка и оплата: Отправляем товар по всей [GEOGRAPHIC_DATA] …"
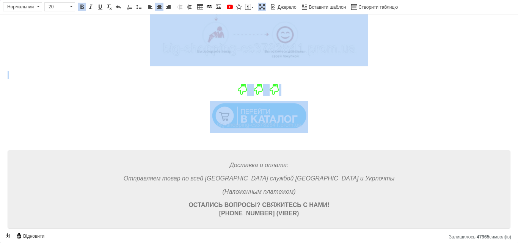
scroll to position [910, 0]
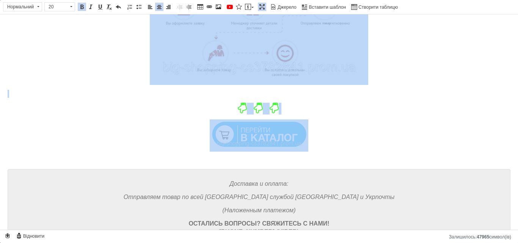
click at [262, 5] on span at bounding box center [262, 7] width 6 height 6
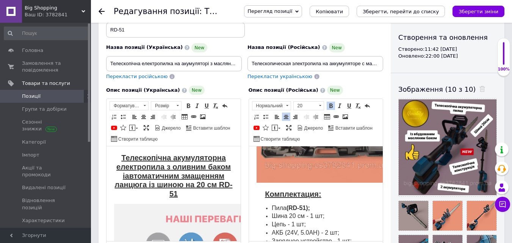
scroll to position [1330, 0]
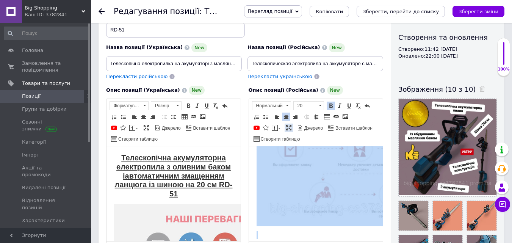
click at [290, 128] on span at bounding box center [289, 128] width 6 height 6
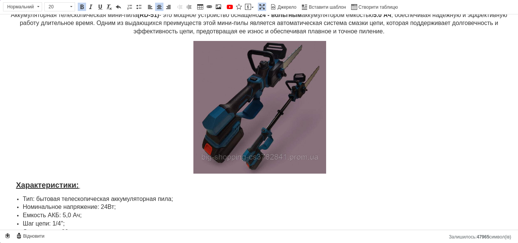
scroll to position [110, 0]
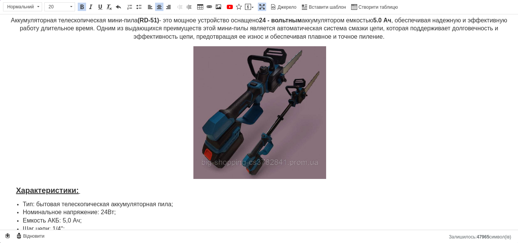
click at [263, 8] on span at bounding box center [262, 7] width 6 height 6
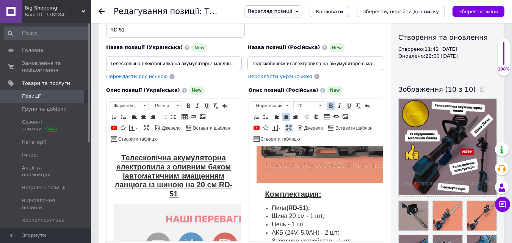
scroll to position [1330, 0]
